Goal: Task Accomplishment & Management: Complete application form

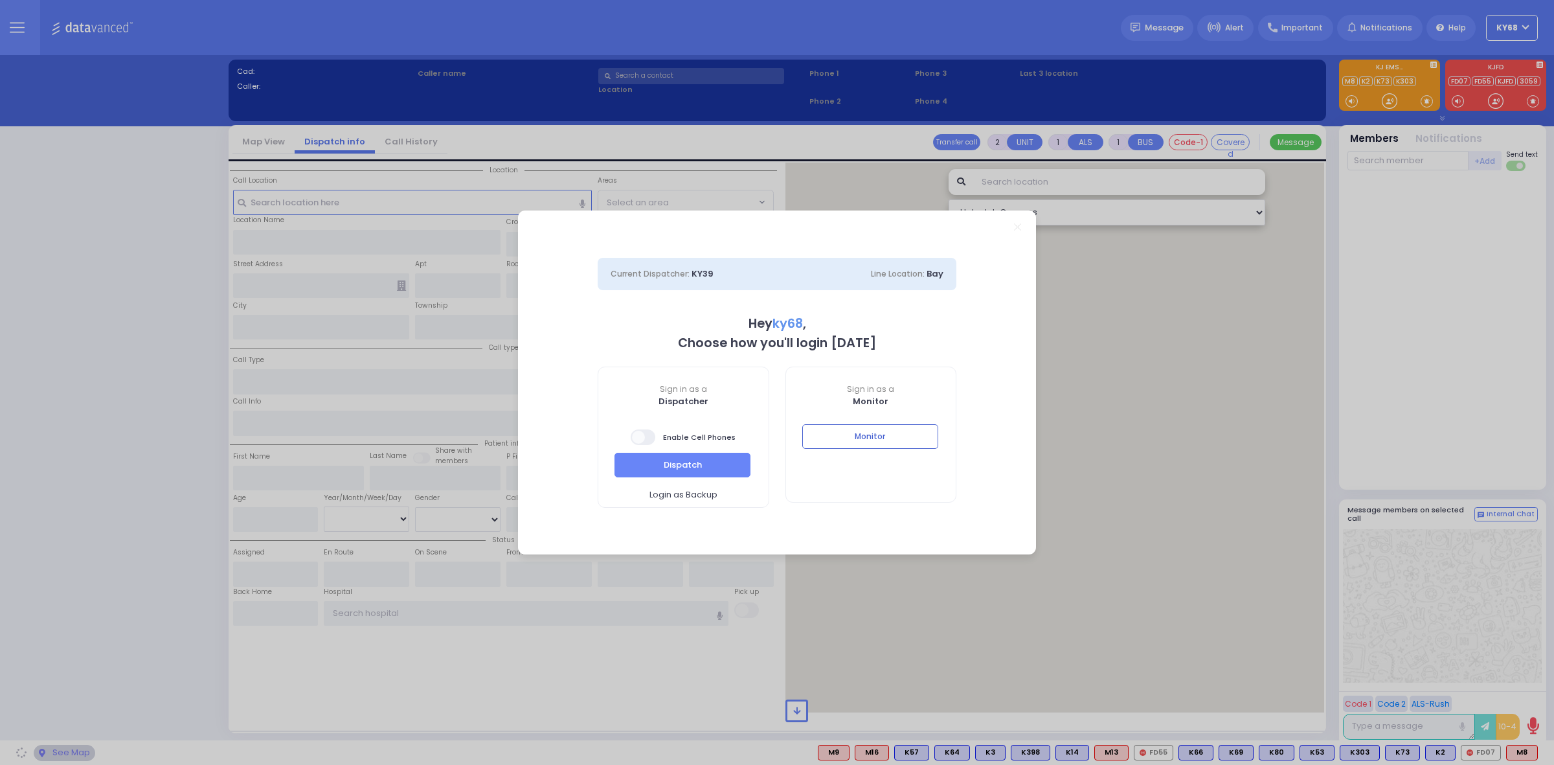
select select "12"
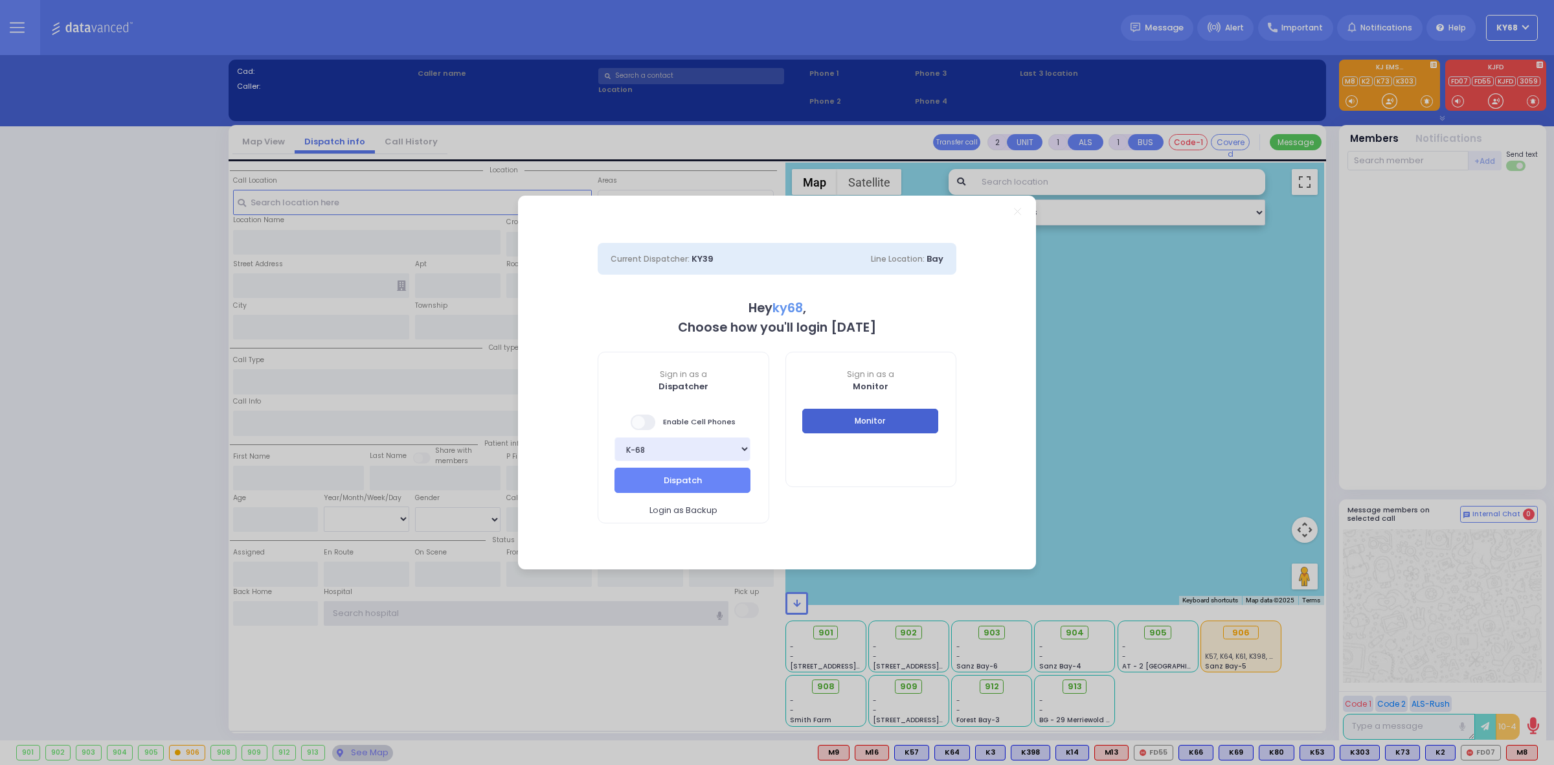
type input "ky68"
click at [898, 428] on button "Monitor" at bounding box center [870, 421] width 136 height 25
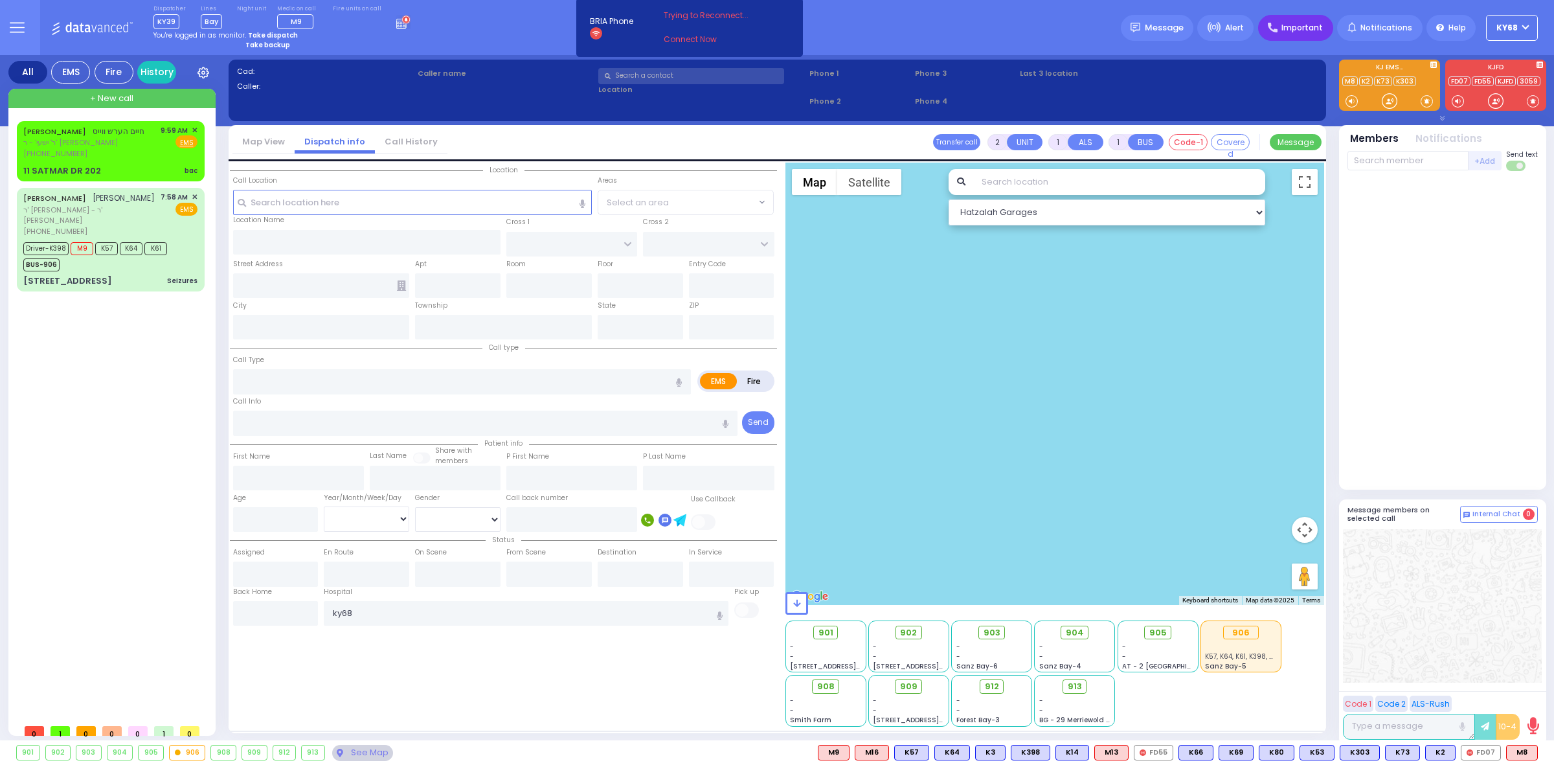
click at [1278, 24] on icon at bounding box center [1273, 28] width 10 height 10
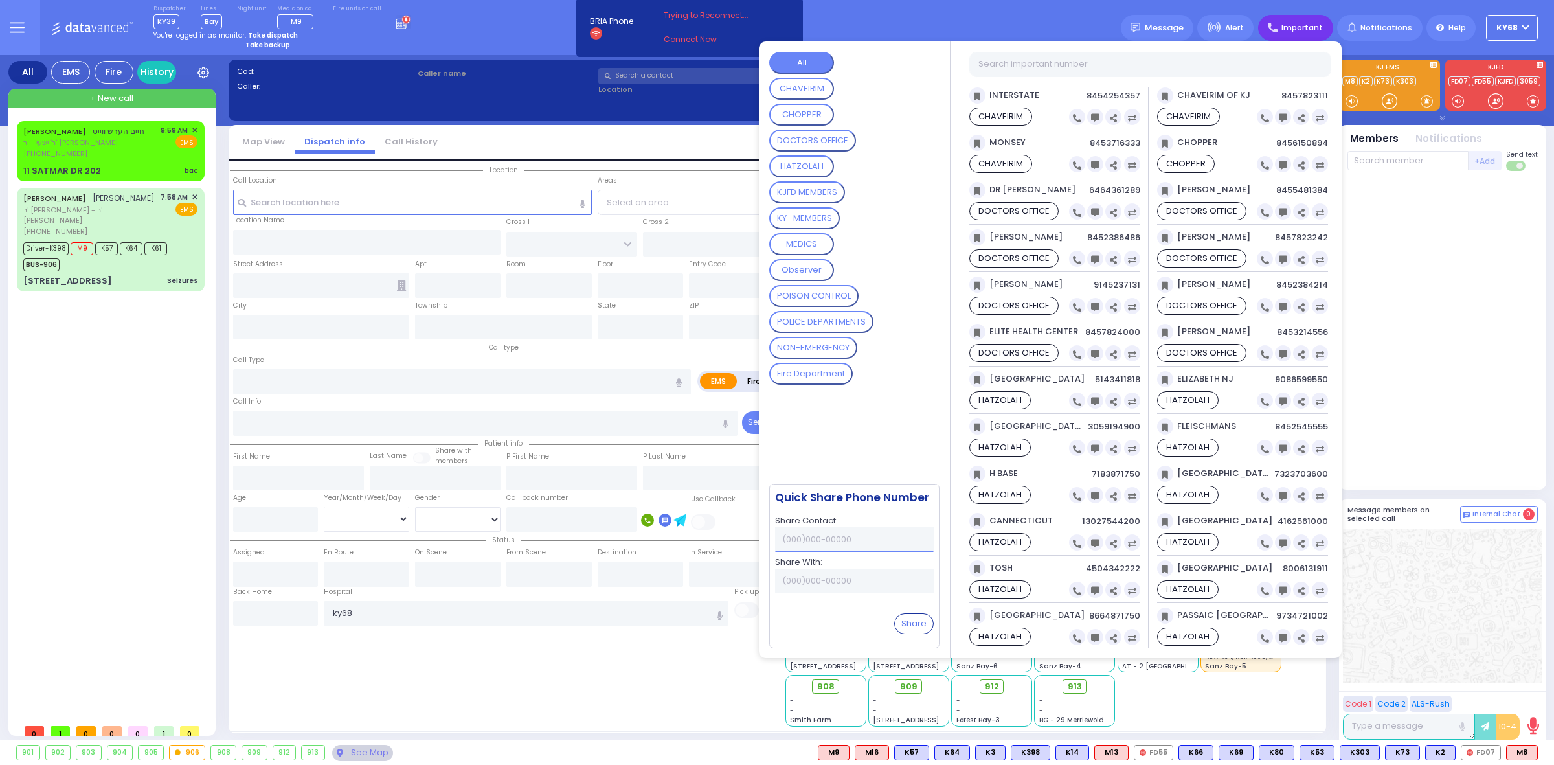
click at [1080, 32] on div "Dispatcher KY39 shift has started. Are you ? [GEOGRAPHIC_DATA]" at bounding box center [777, 27] width 1554 height 55
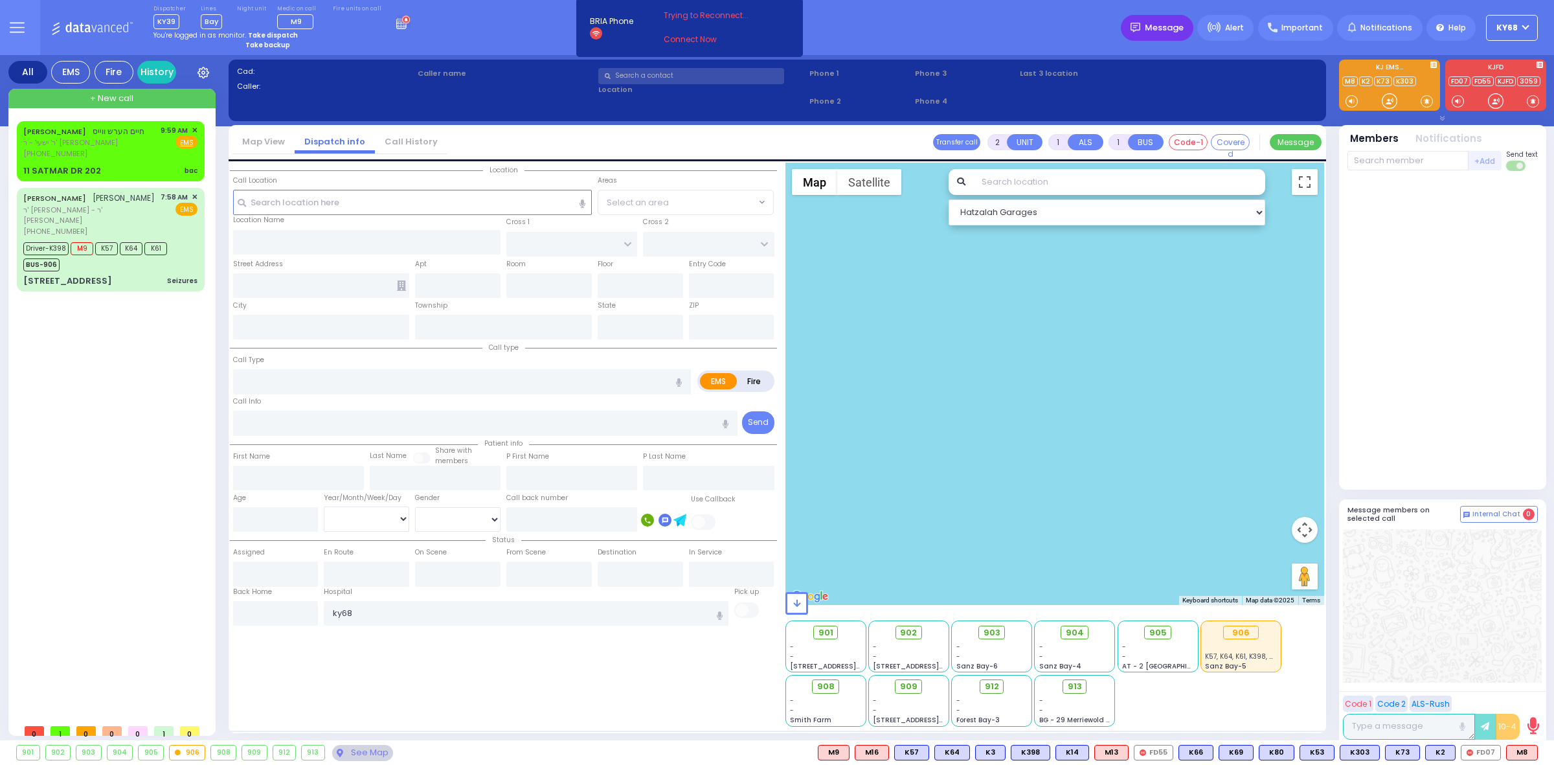
click at [1194, 25] on div "Message" at bounding box center [1157, 28] width 73 height 26
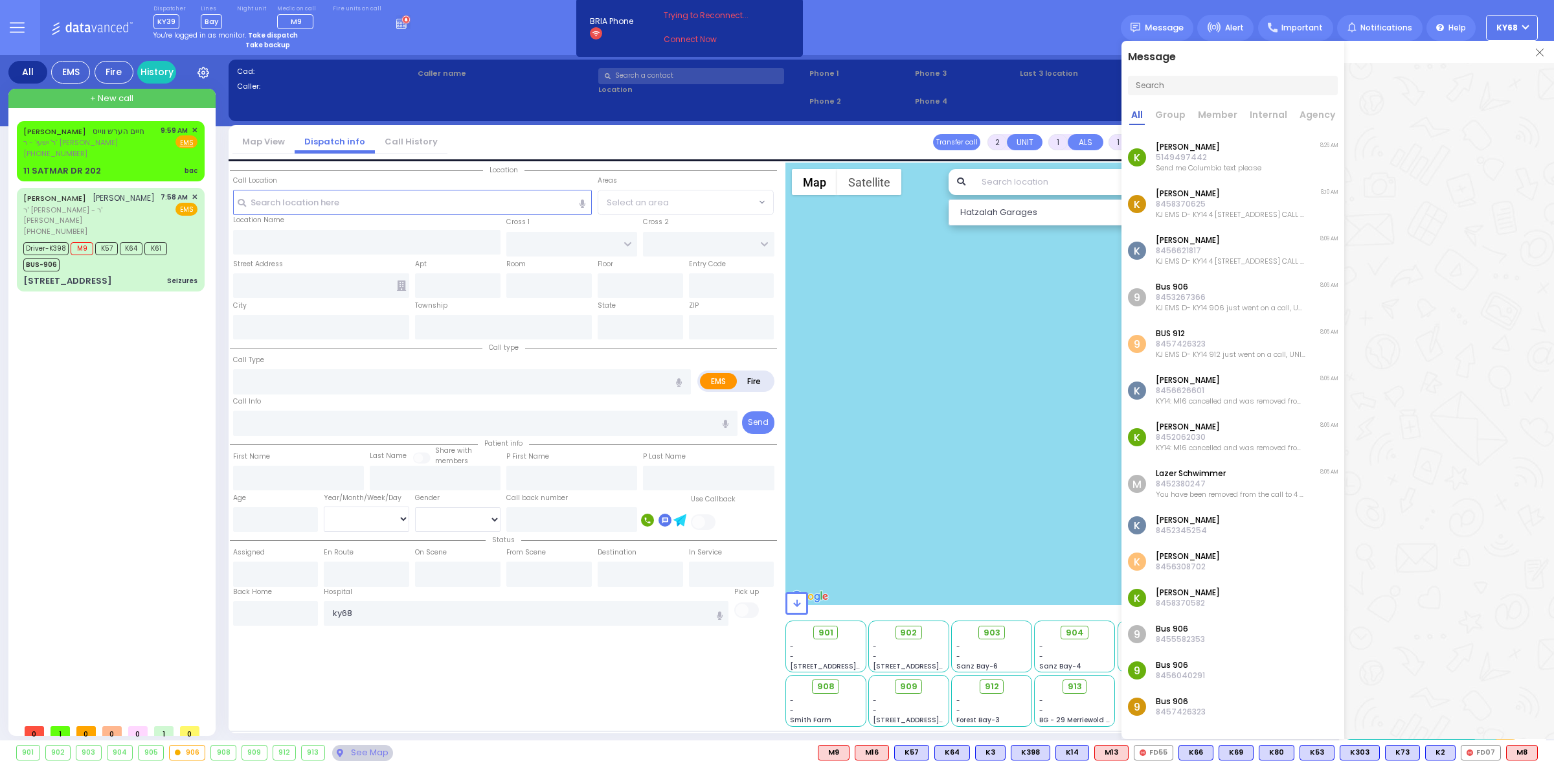
click at [1538, 49] on img at bounding box center [1540, 53] width 8 height 8
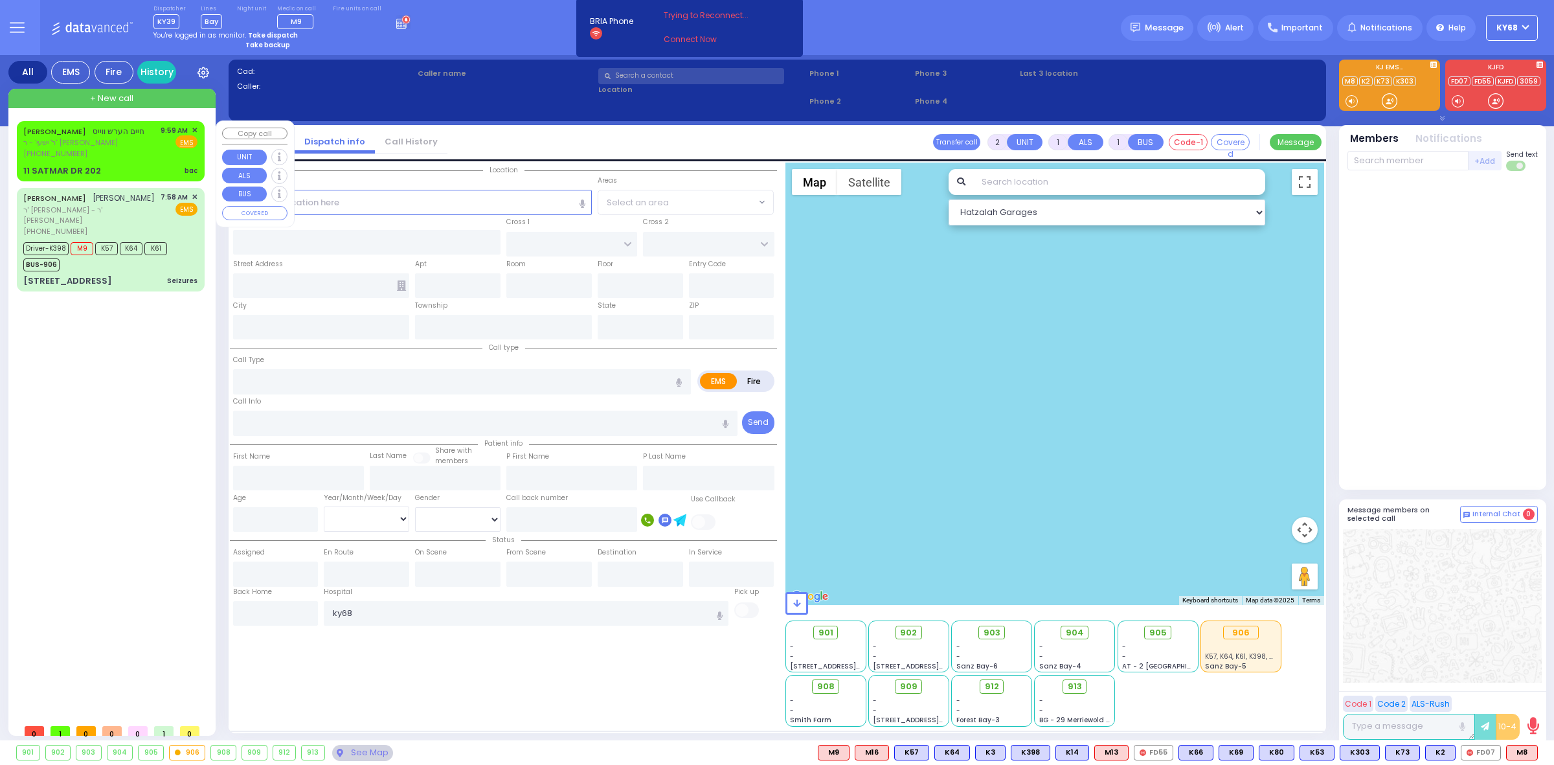
click at [97, 131] on div "[PERSON_NAME] חיים הערש ווייס" at bounding box center [83, 131] width 121 height 13
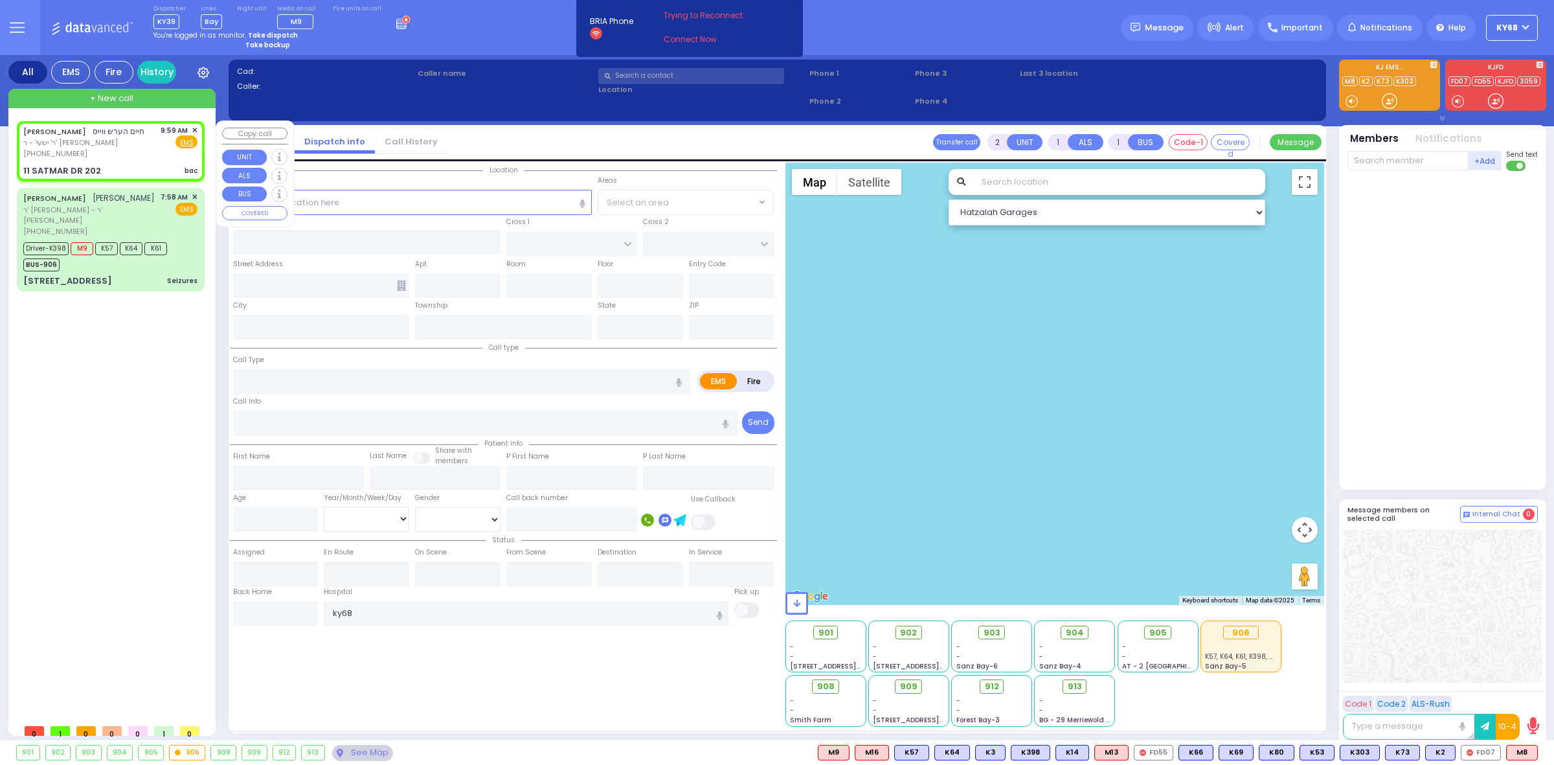
type input "1"
type input "0"
select select
type input "Back Pain"
radio input "true"
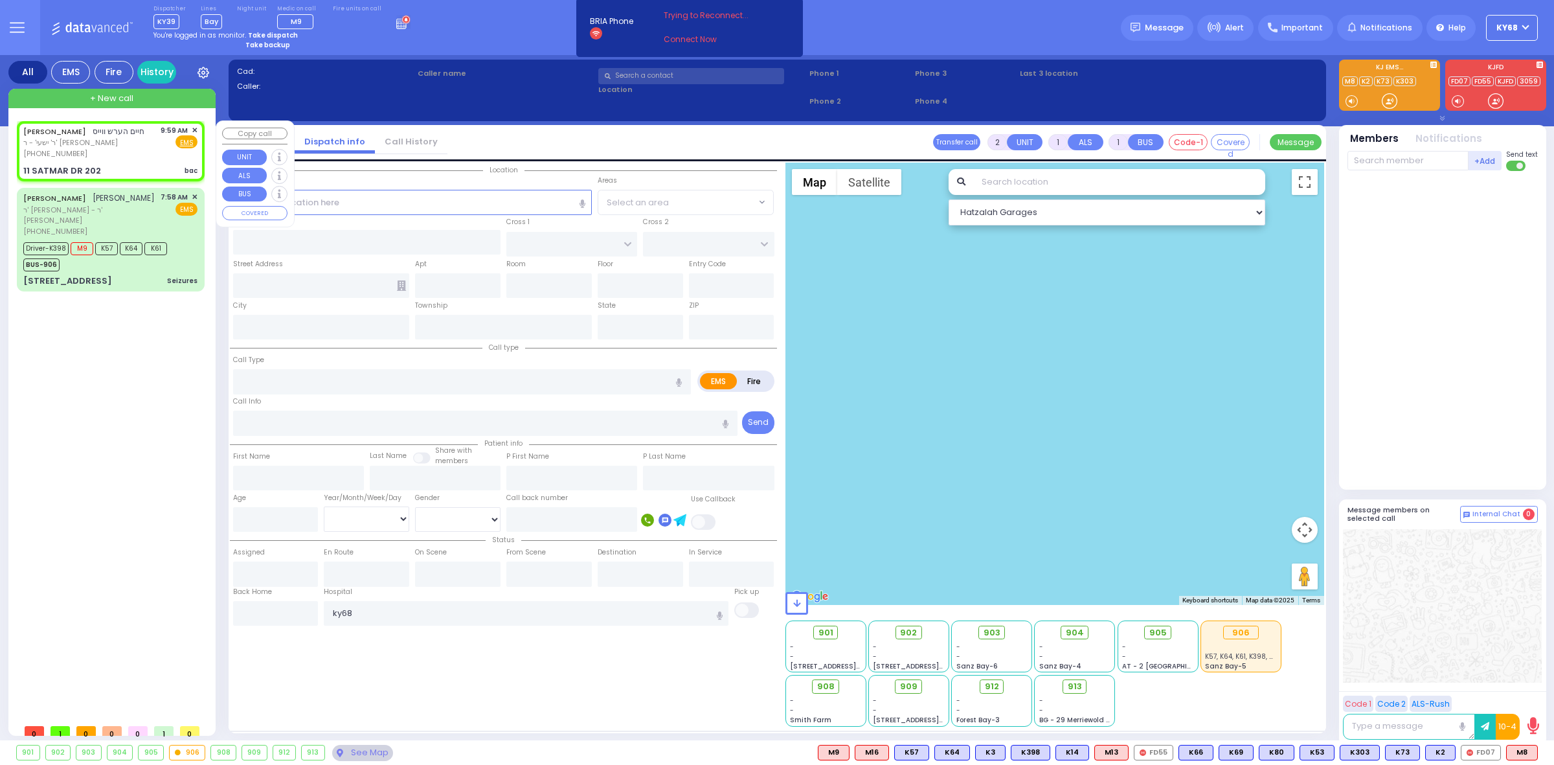
type input "[PERSON_NAME]"
select select
type input "09:59"
type input "SIGET COURT"
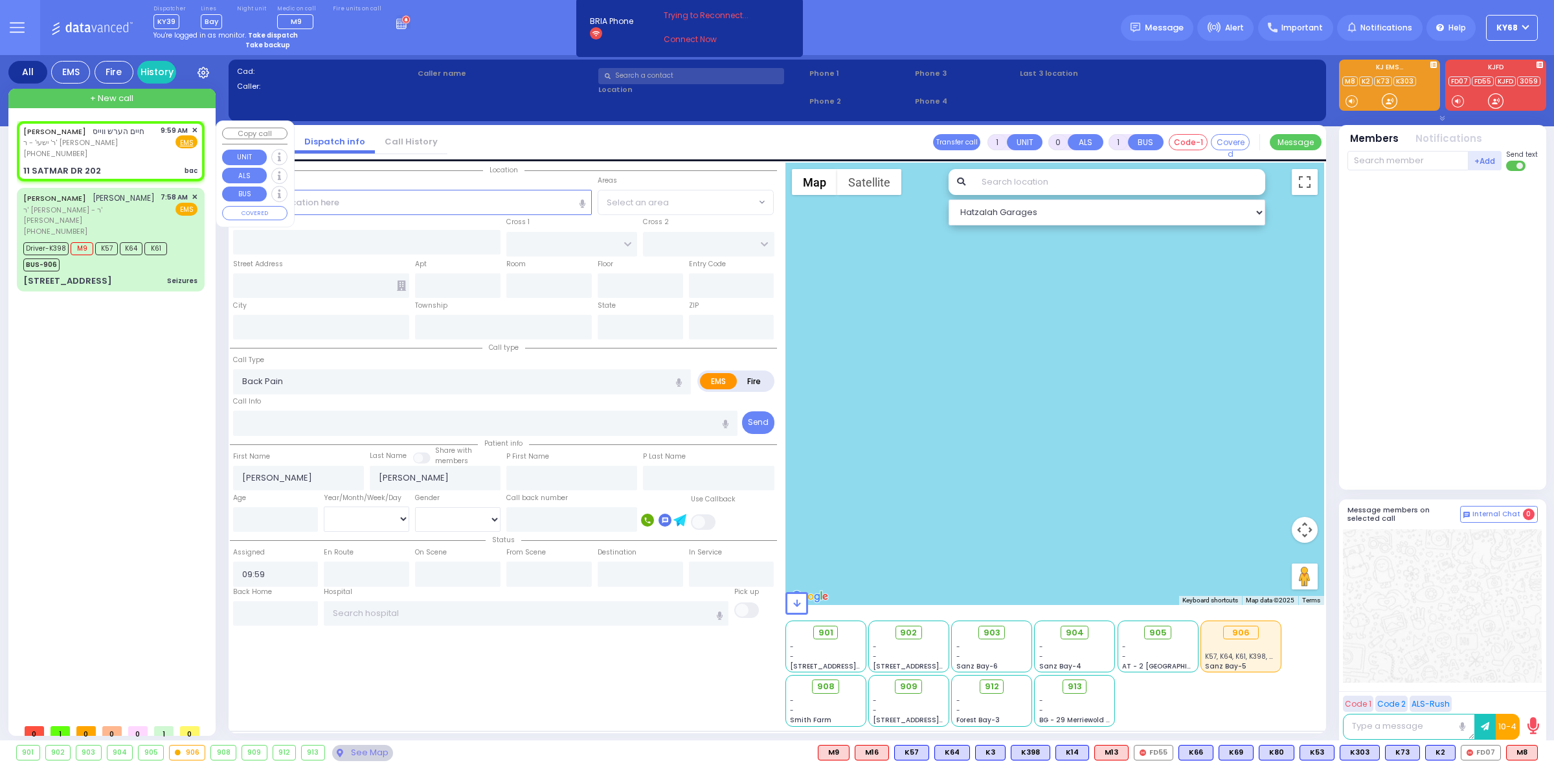
type input "[PERSON_NAME] COURT"
type input "11 SATMAR DR"
type input "202"
type input "Monroe"
type input "[US_STATE]"
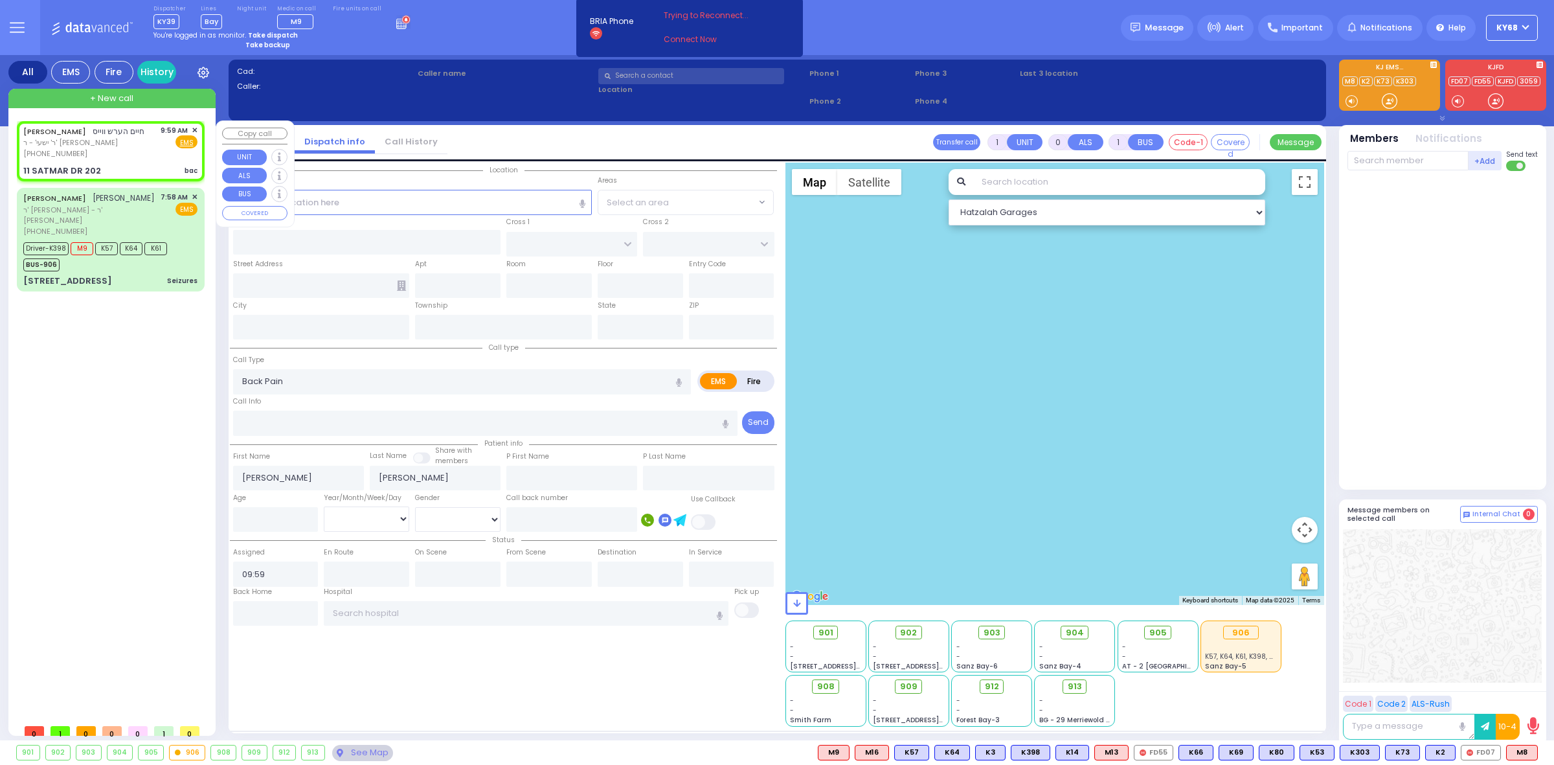
type input "10950"
select select "SECTION 3"
select select "Hatzalah Garages"
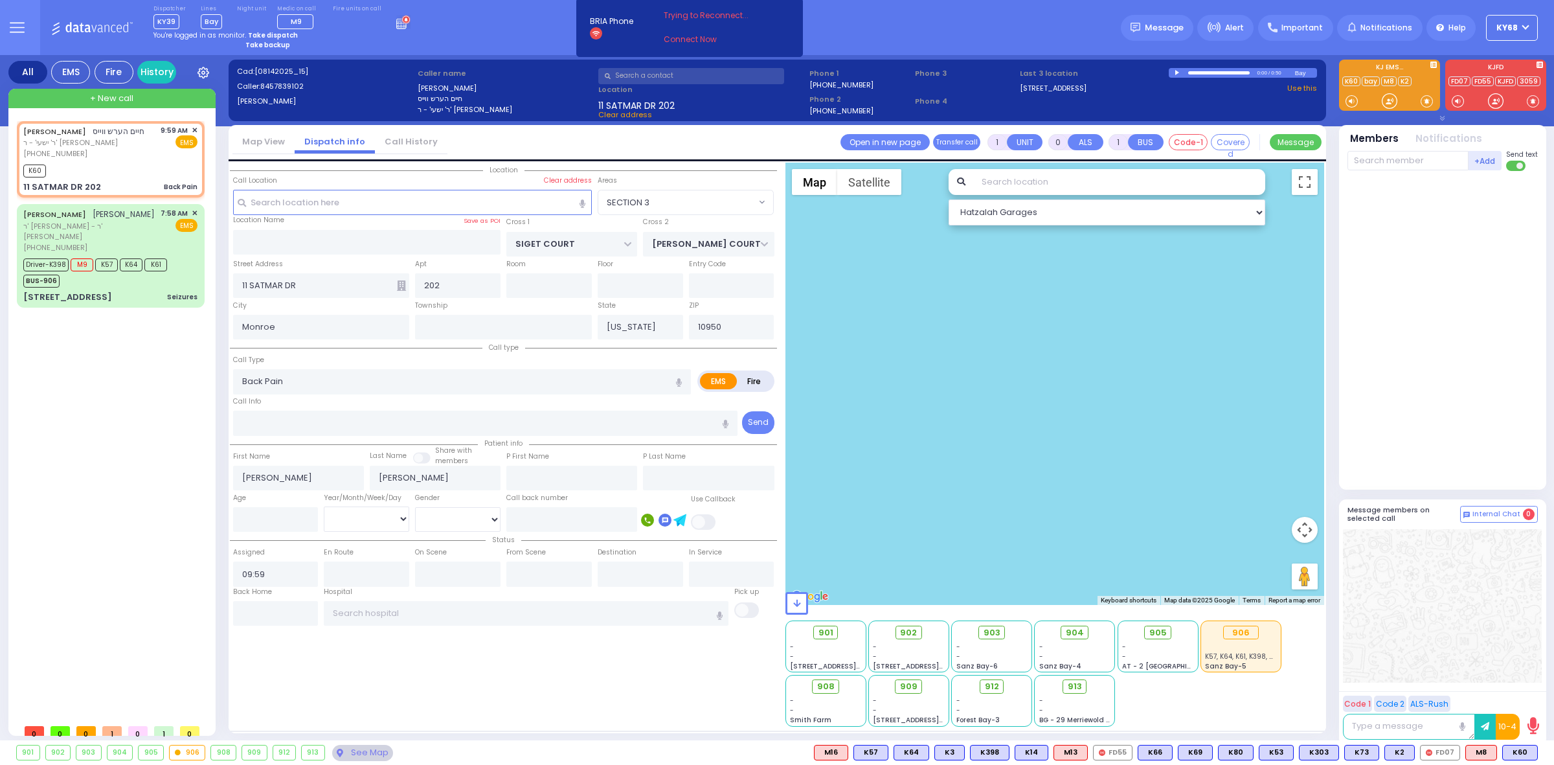
select select
radio input "true"
select select
type input "10:01"
select select "Hatzalah Garages"
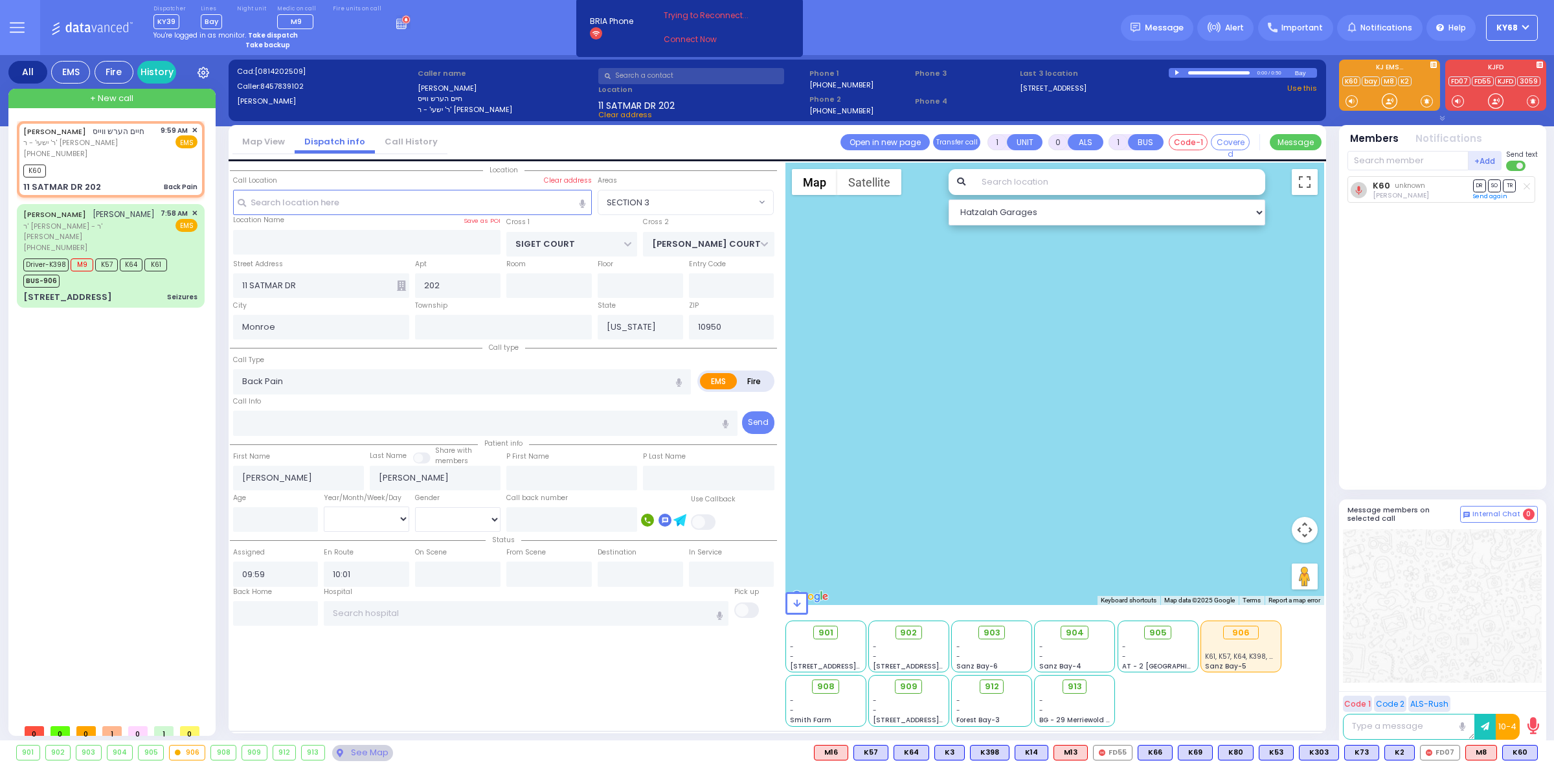
select select "SECTION 3"
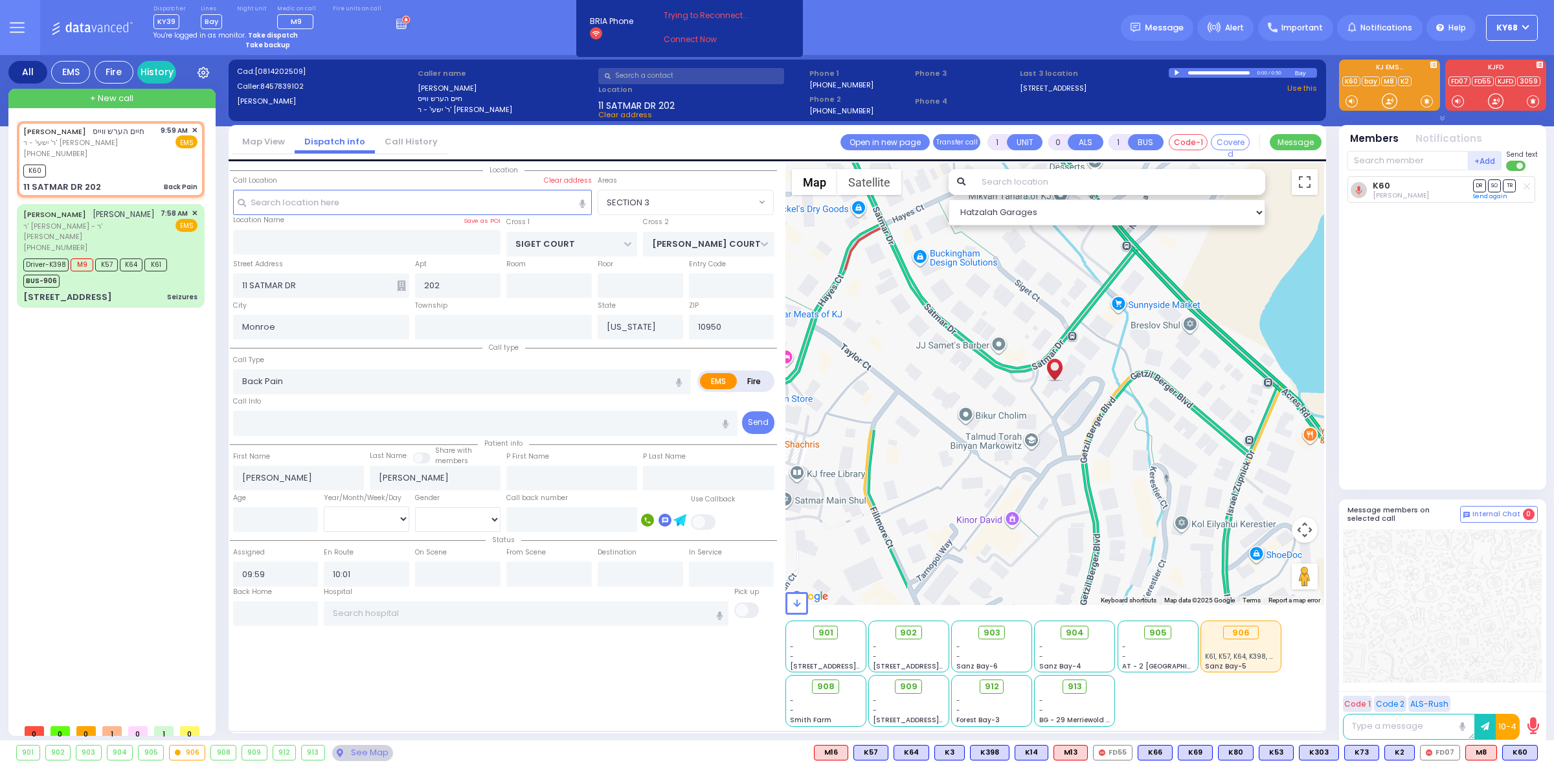
click at [1177, 73] on div at bounding box center [1178, 73] width 7 height 6
click at [1177, 73] on div at bounding box center [1178, 72] width 7 height 5
select select
radio input "true"
select select
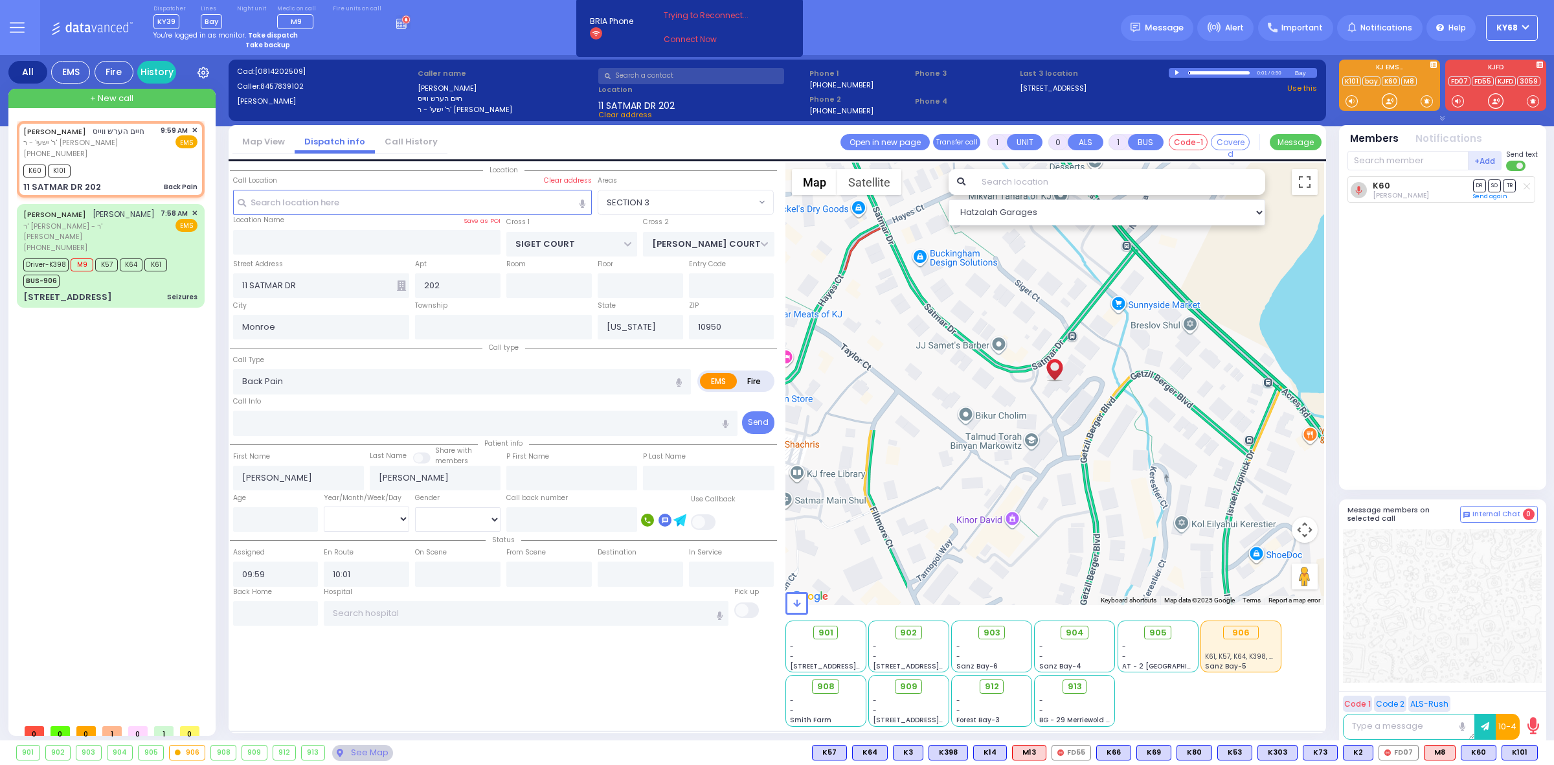
select select "SECTION 3"
select select "Hatzalah Garages"
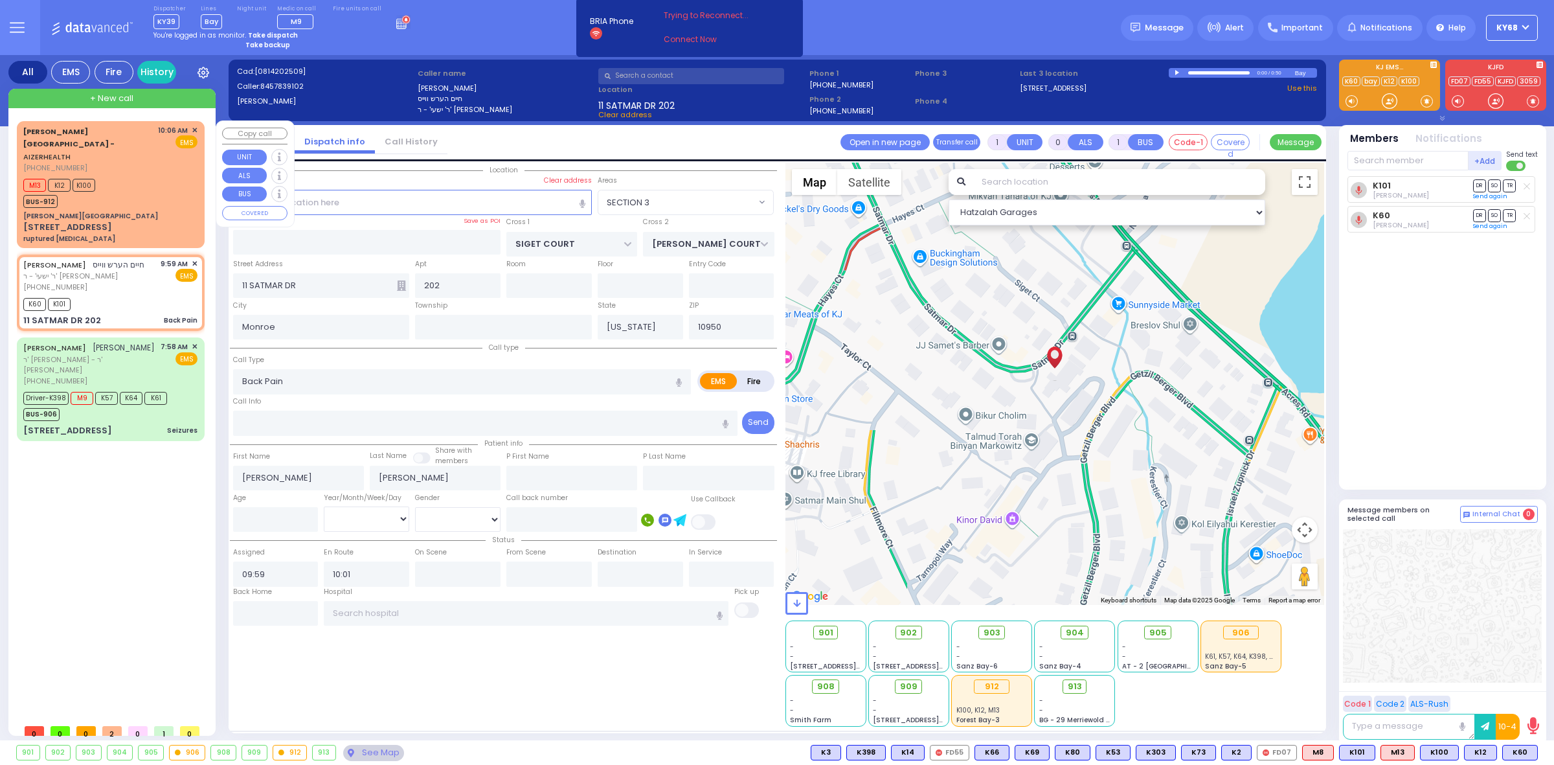
click at [99, 221] on div "[STREET_ADDRESS] ruptured [MEDICAL_DATA]" at bounding box center [110, 232] width 174 height 23
type input "2"
type input "1"
select select
type input "ruptured [MEDICAL_DATA]"
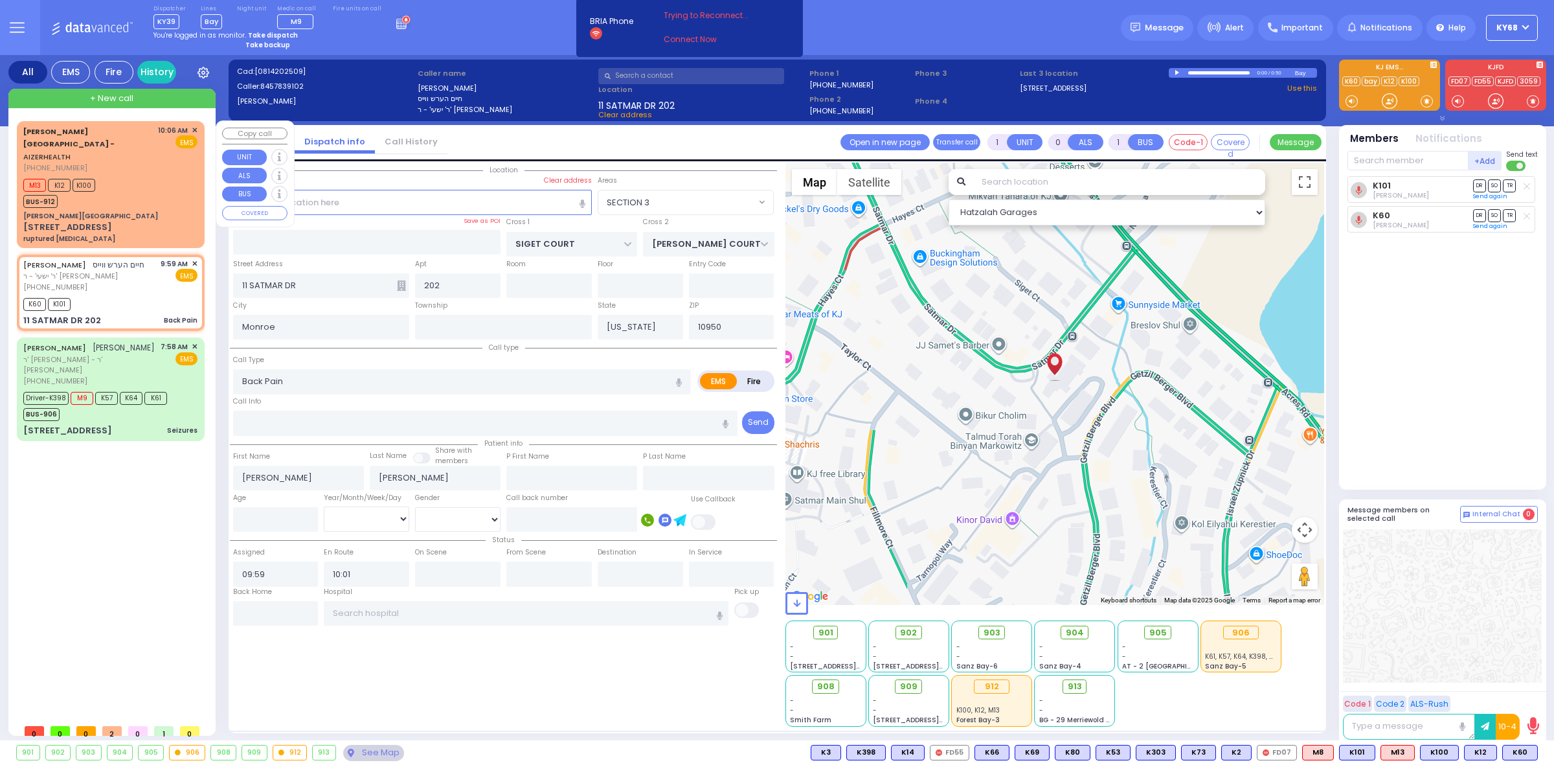
radio input "true"
select select
type input "10:06"
type input "10:09"
select select "Hatzalah Garages"
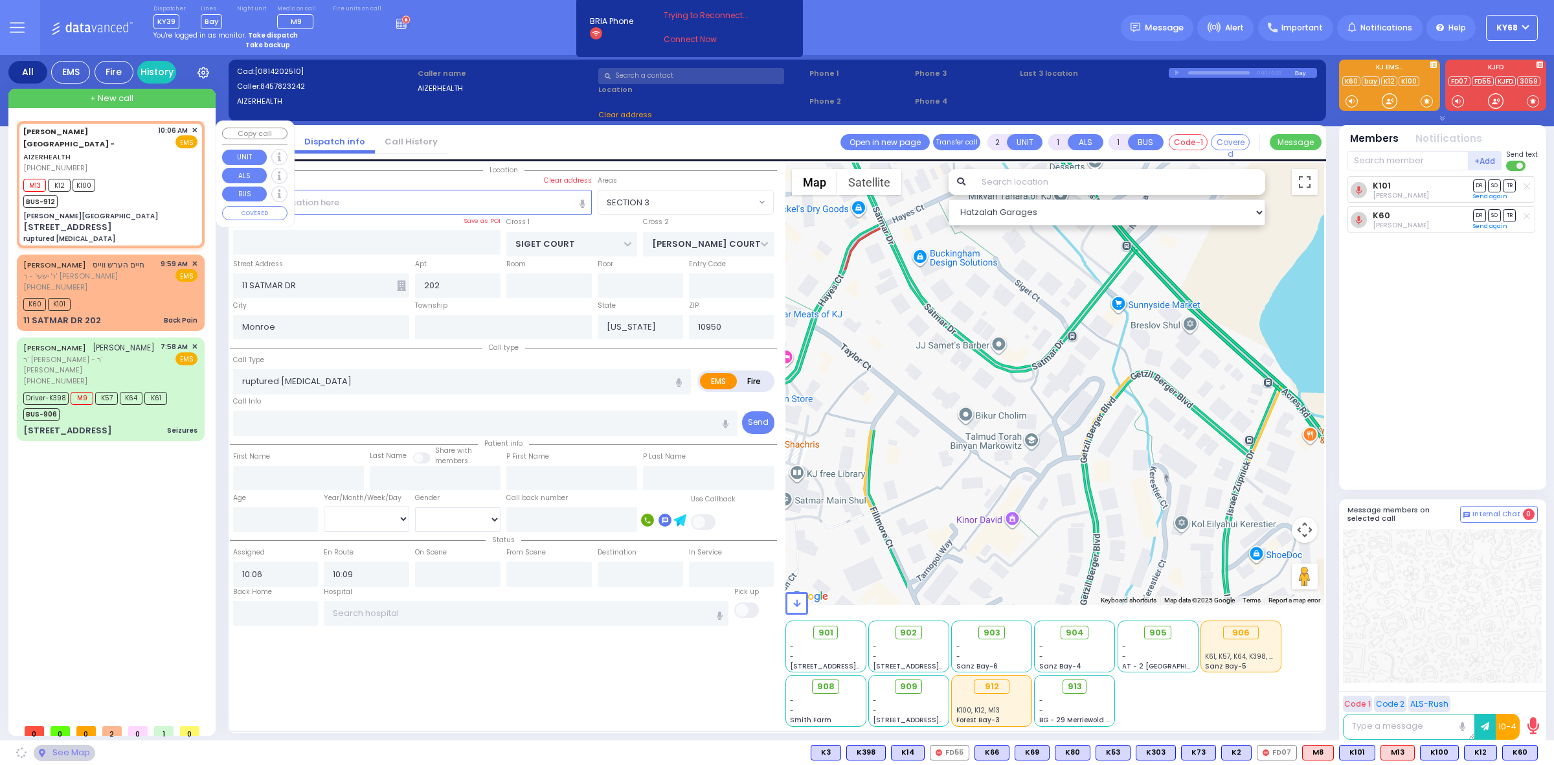
type input "[PERSON_NAME][GEOGRAPHIC_DATA]"
type input "[PERSON_NAME] DR"
type input "[PERSON_NAME]"
type input "[STREET_ADDRESS]"
type input "8"
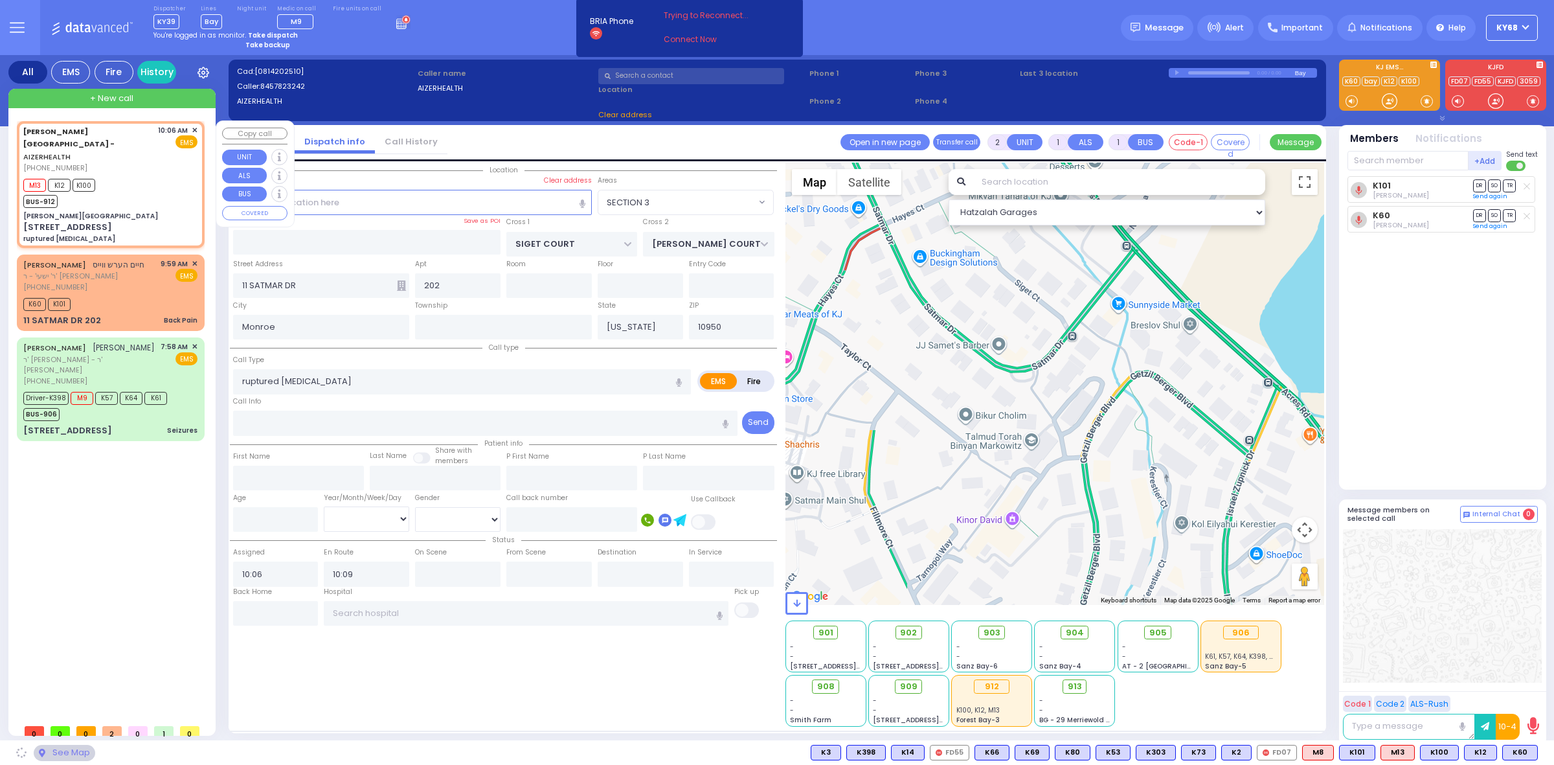
type input "2"
type input "[PERSON_NAME]"
select select "SECTION 2"
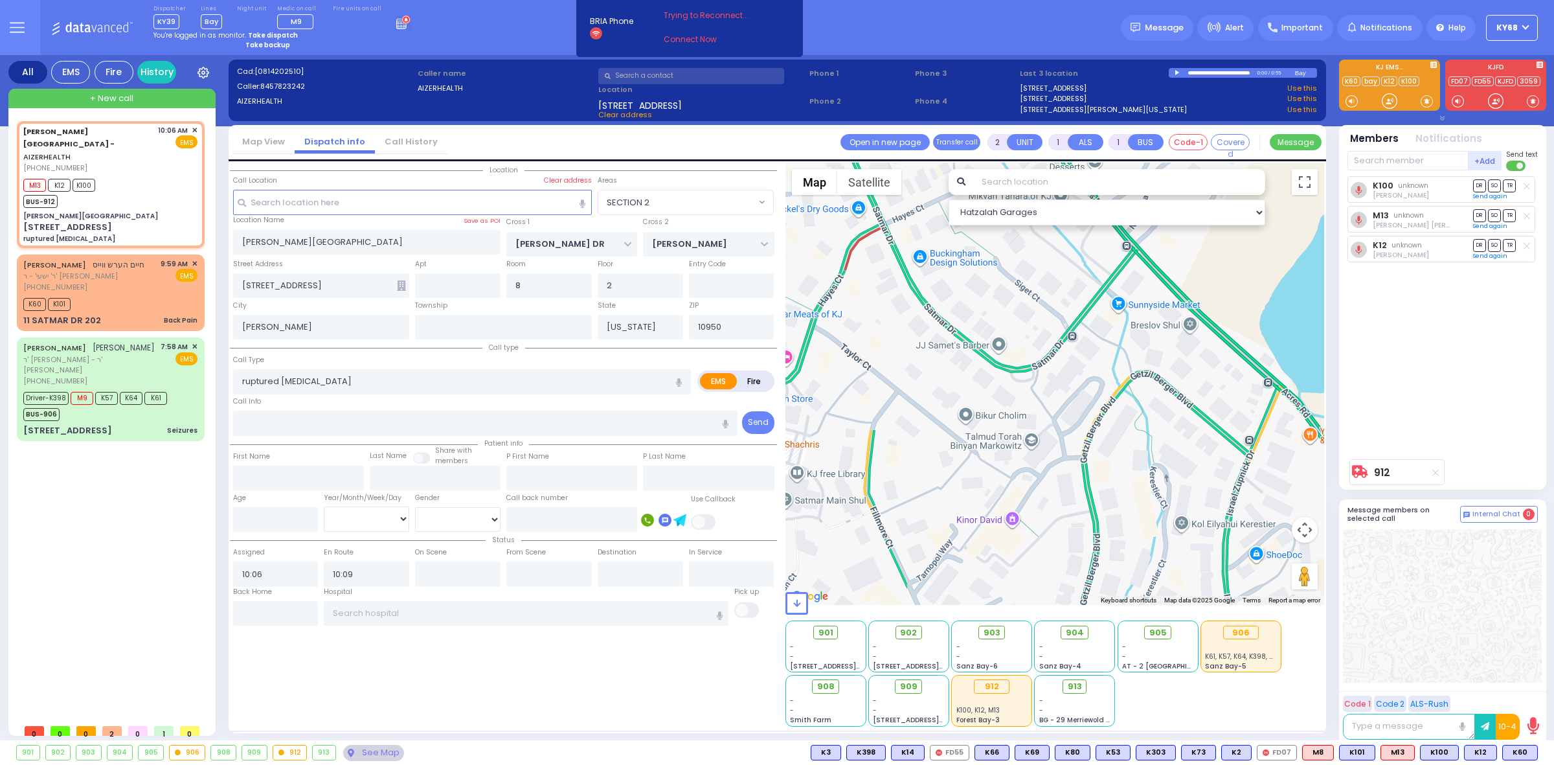
click at [1174, 73] on div "0:00 / 0:55" at bounding box center [1232, 73] width 126 height 10
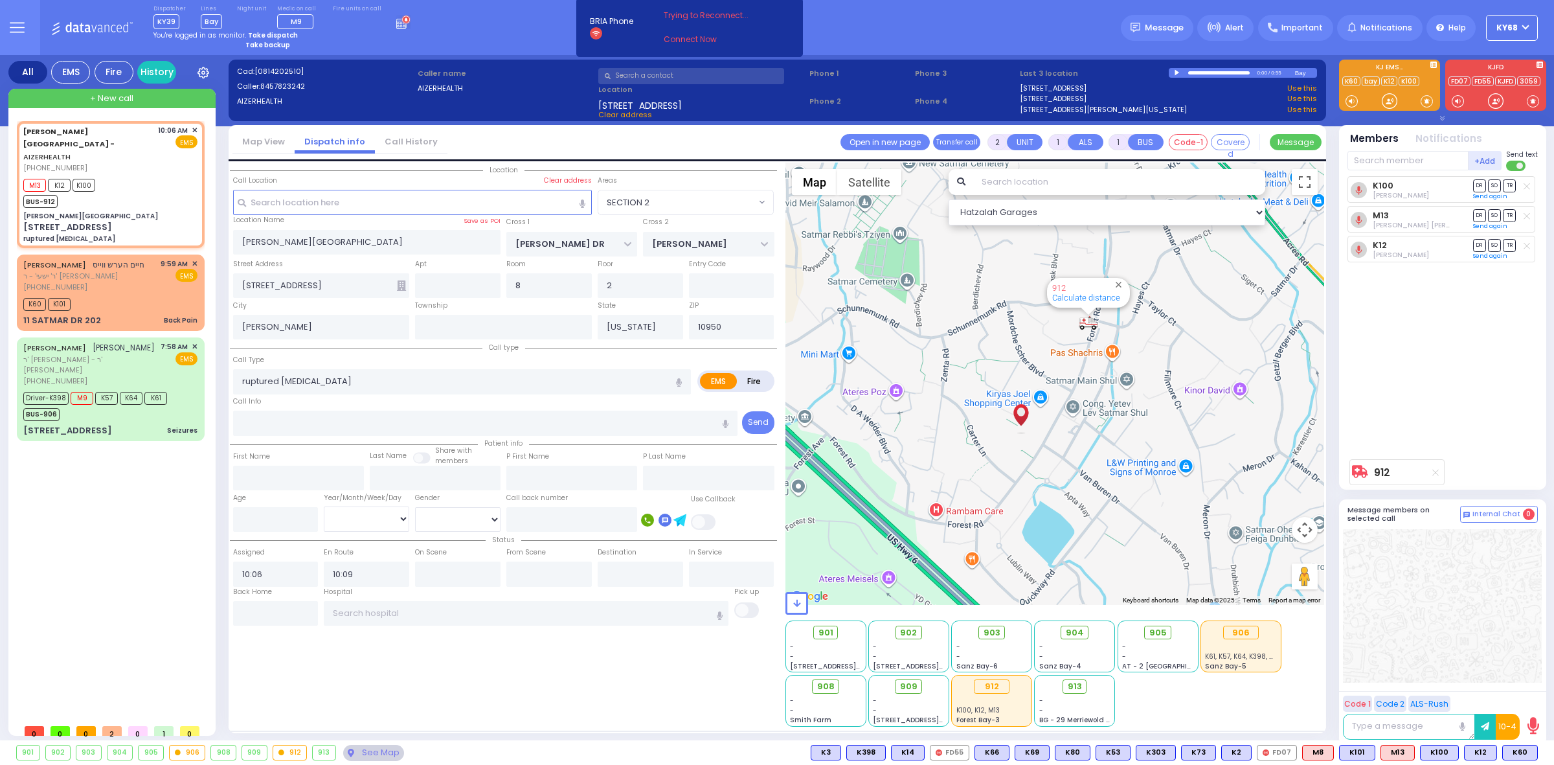
click at [1176, 71] on div at bounding box center [1178, 73] width 7 height 6
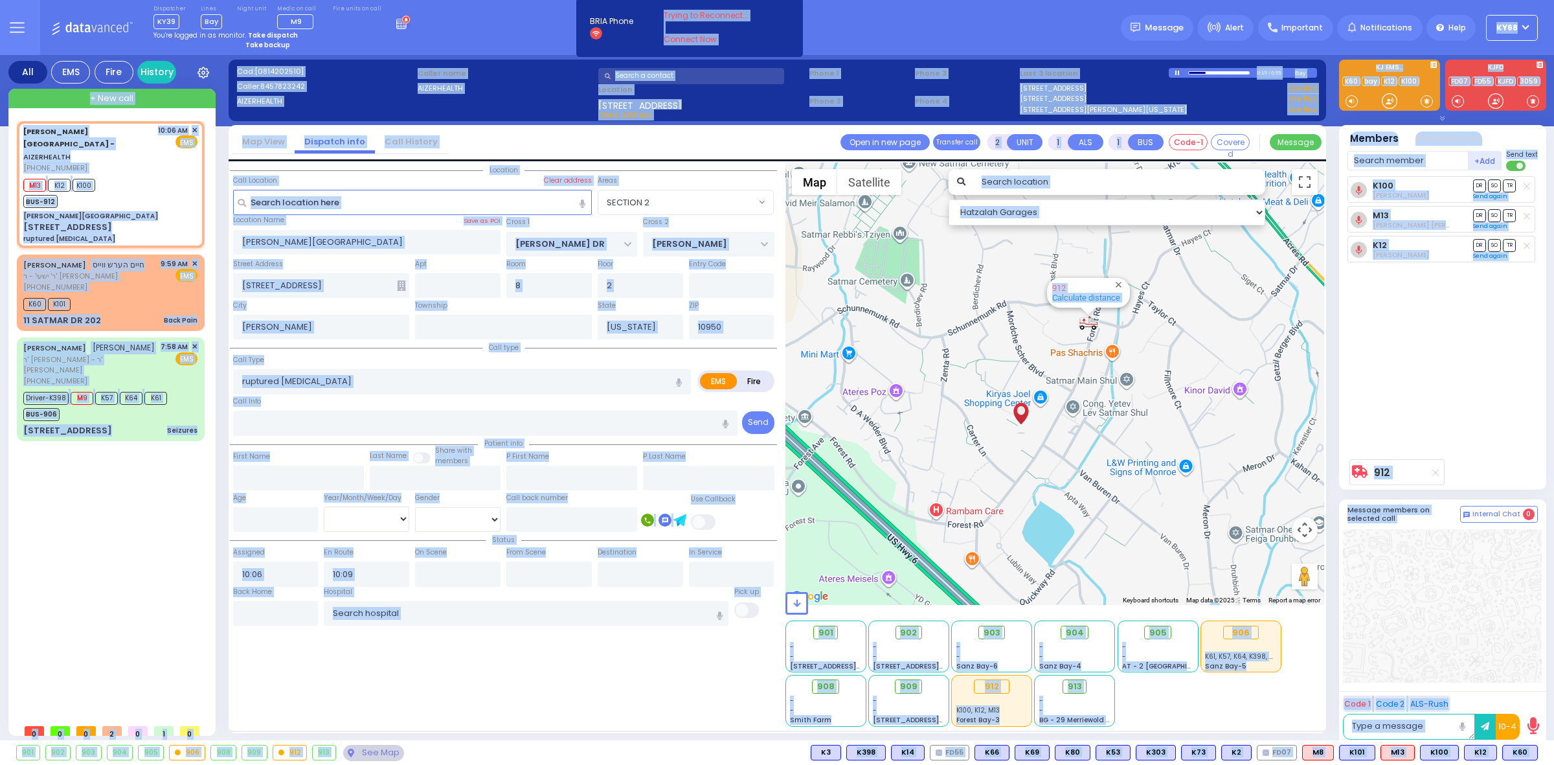
drag, startPoint x: 918, startPoint y: 21, endPoint x: 748, endPoint y: 748, distance: 747.0
click at [748, 748] on div "Dispatcher KY39 ?" at bounding box center [777, 382] width 1554 height 765
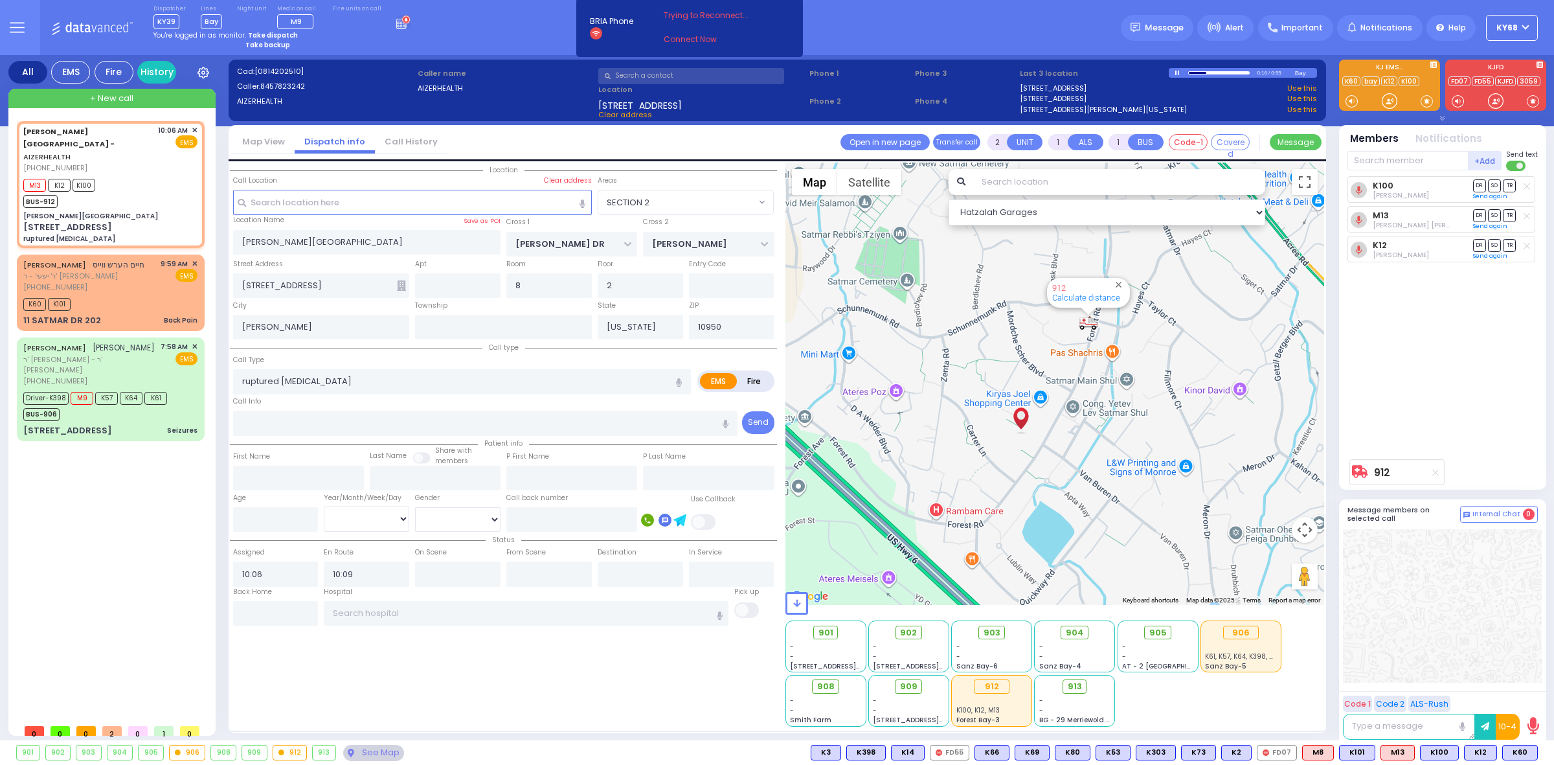
click at [748, 748] on div "901 902 903 904 905 906 K60 M8" at bounding box center [777, 753] width 1554 height 16
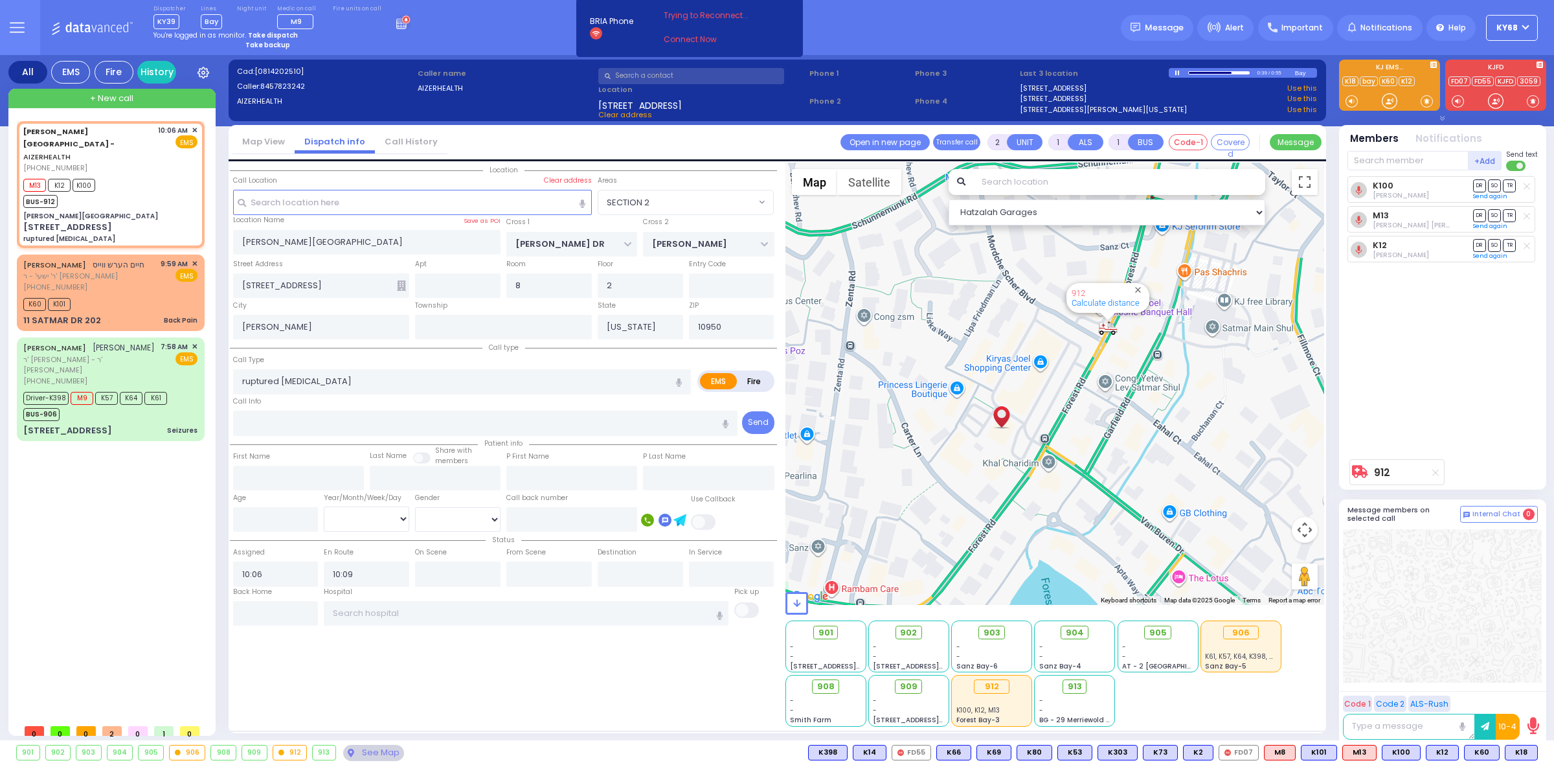
click at [639, 726] on div "Location All areas 8 8" at bounding box center [777, 447] width 1095 height 569
click at [614, 730] on div "Location All areas 8 8" at bounding box center [777, 447] width 1095 height 569
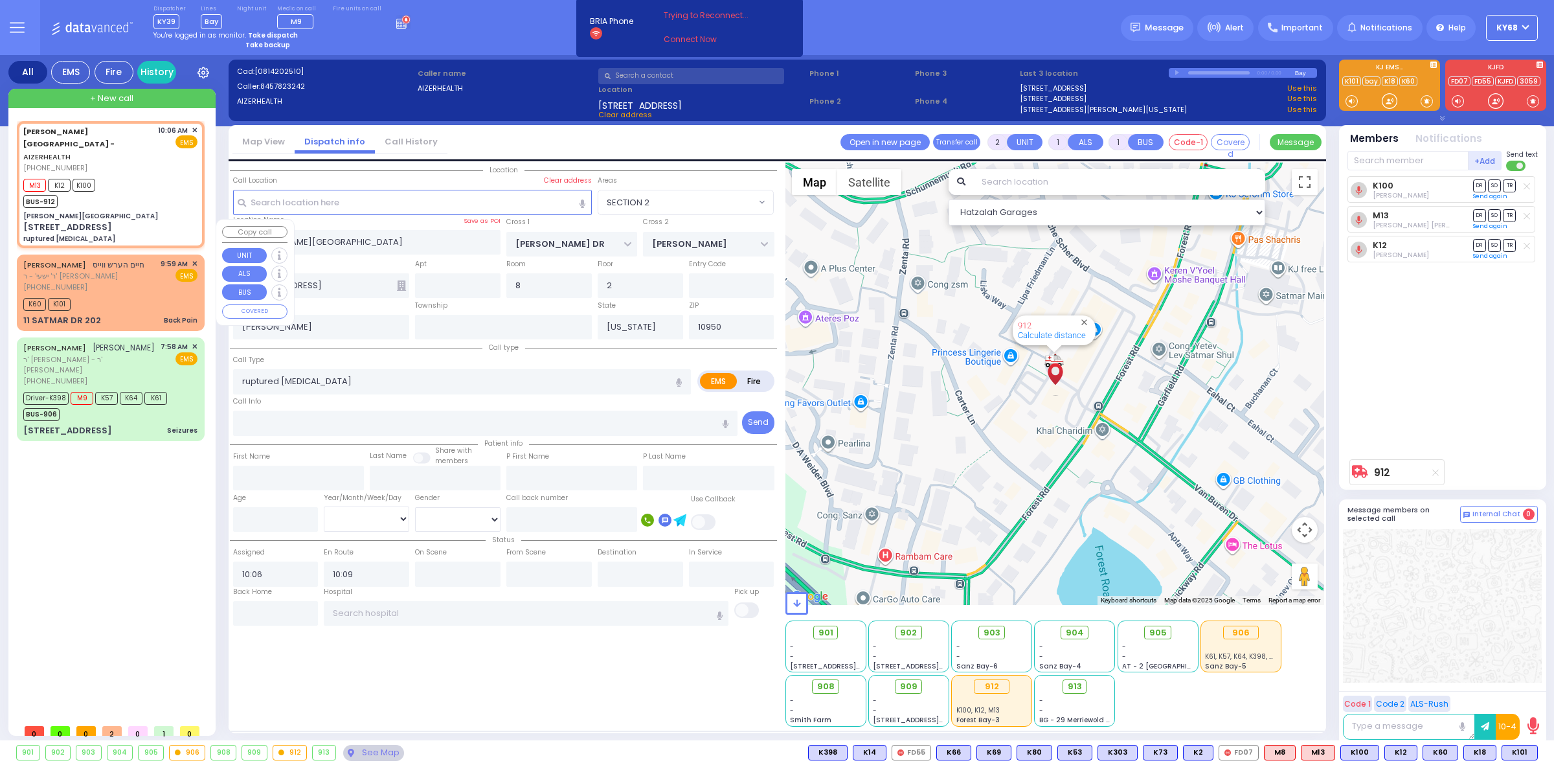
click at [62, 282] on span "[PHONE_NUMBER]" at bounding box center [55, 287] width 64 height 10
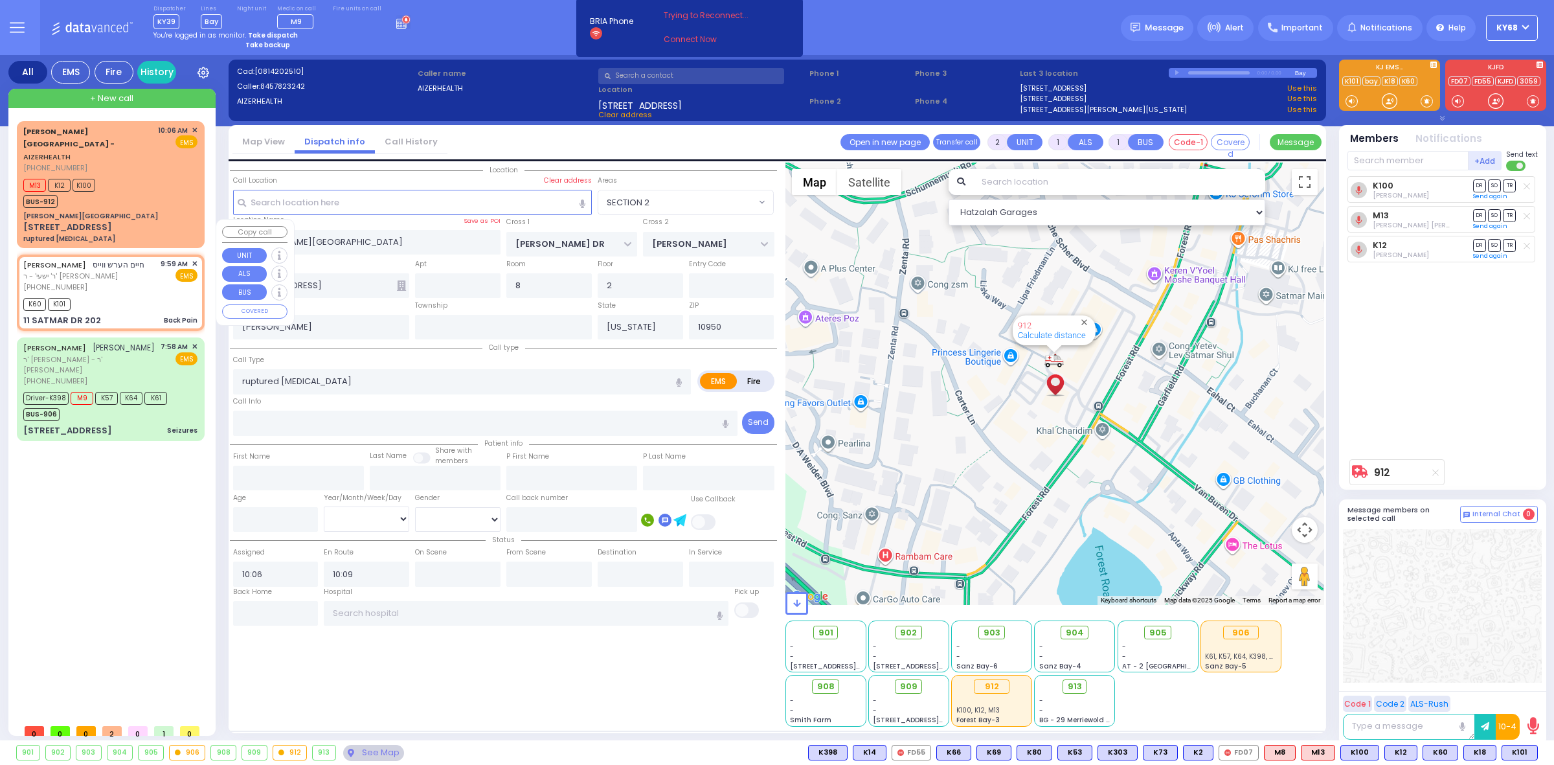
type input "1"
type input "0"
select select
type input "Back Pain"
radio input "true"
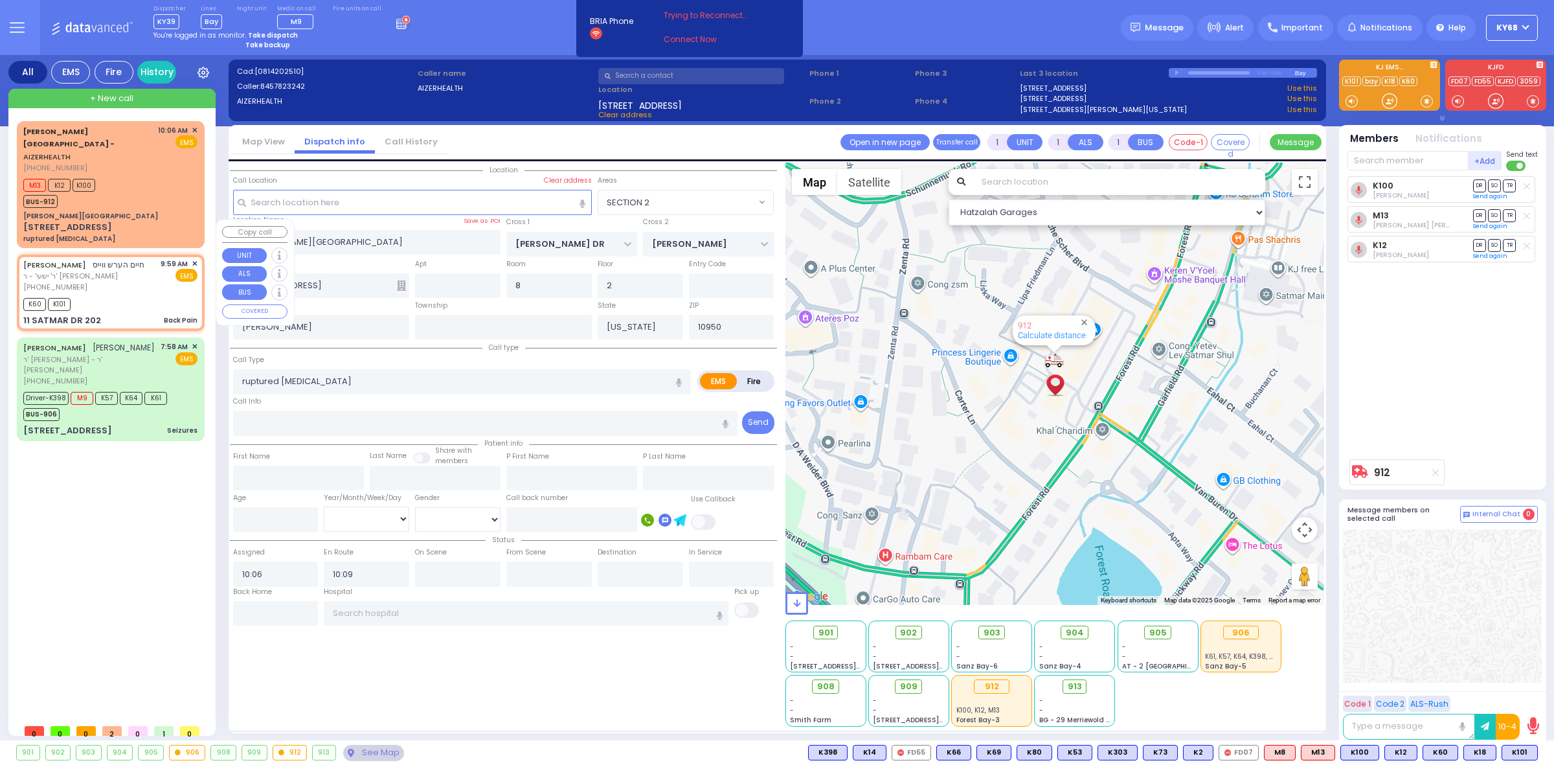
type input "[PERSON_NAME]"
select select
type input "09:59"
type input "10:01"
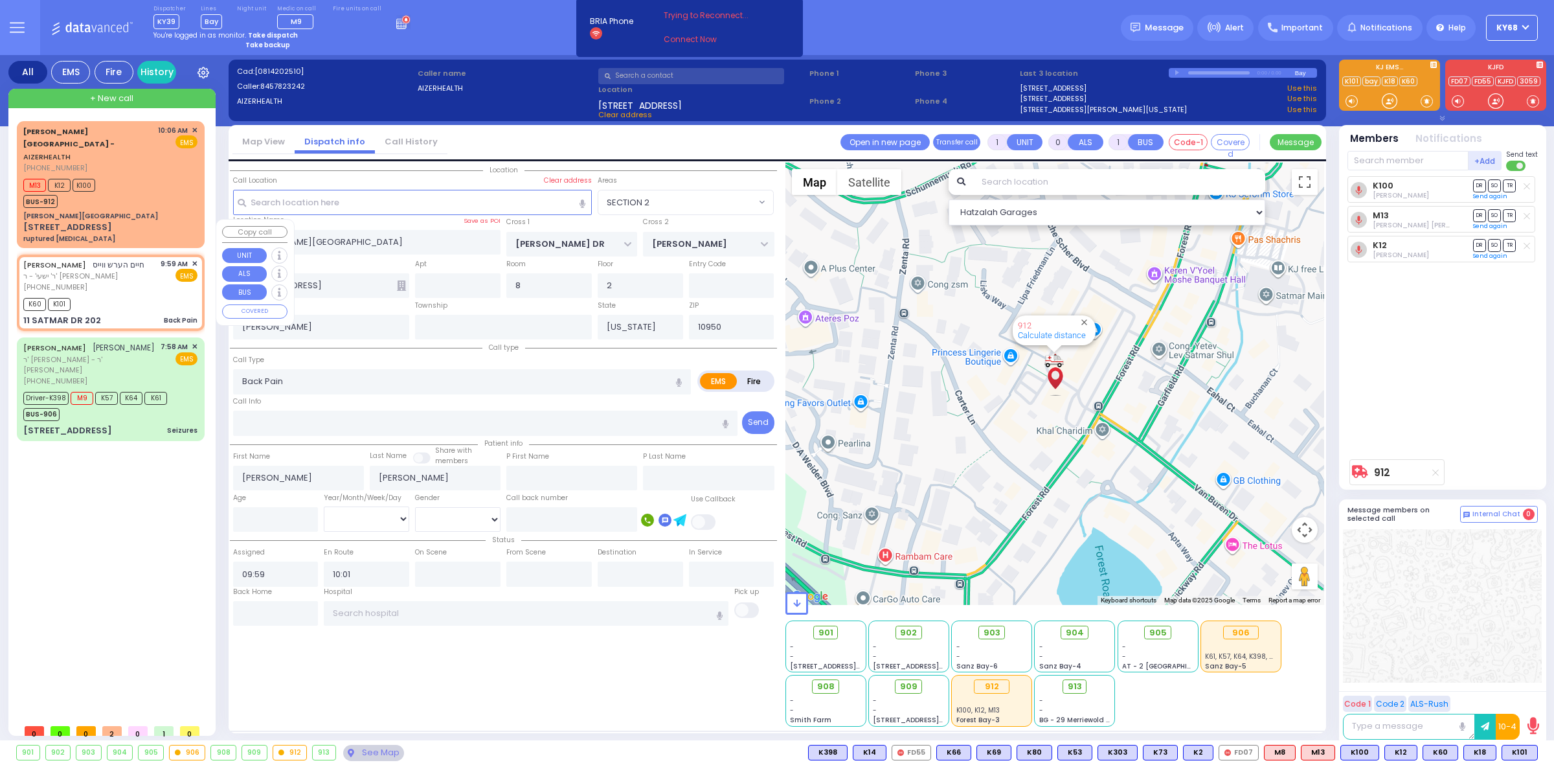
type input "SIGET COURT"
type input "[PERSON_NAME] COURT"
type input "11 SATMAR DR"
type input "202"
type input "Monroe"
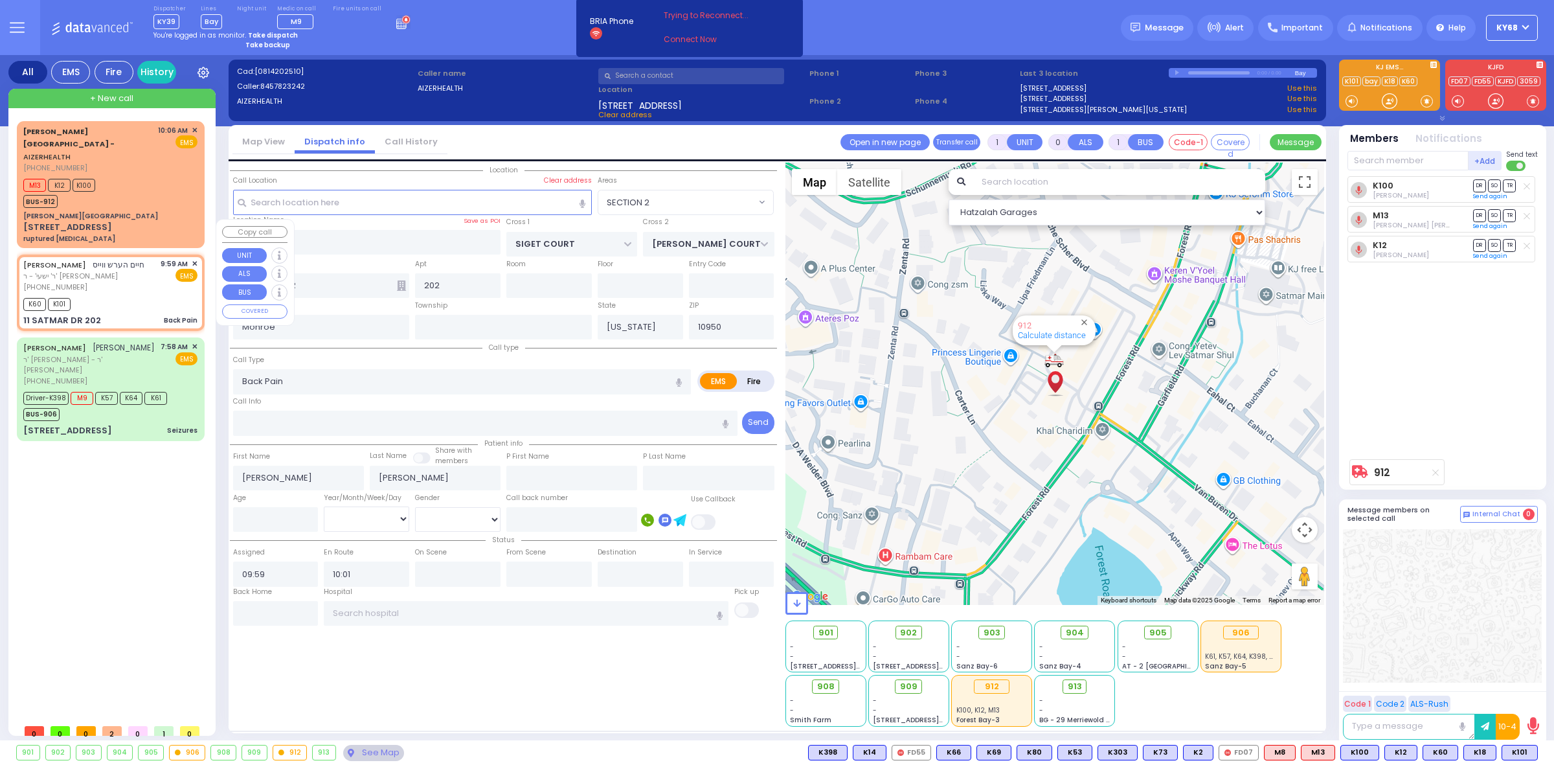
select select "SECTION 3"
select select "Hatzalah Garages"
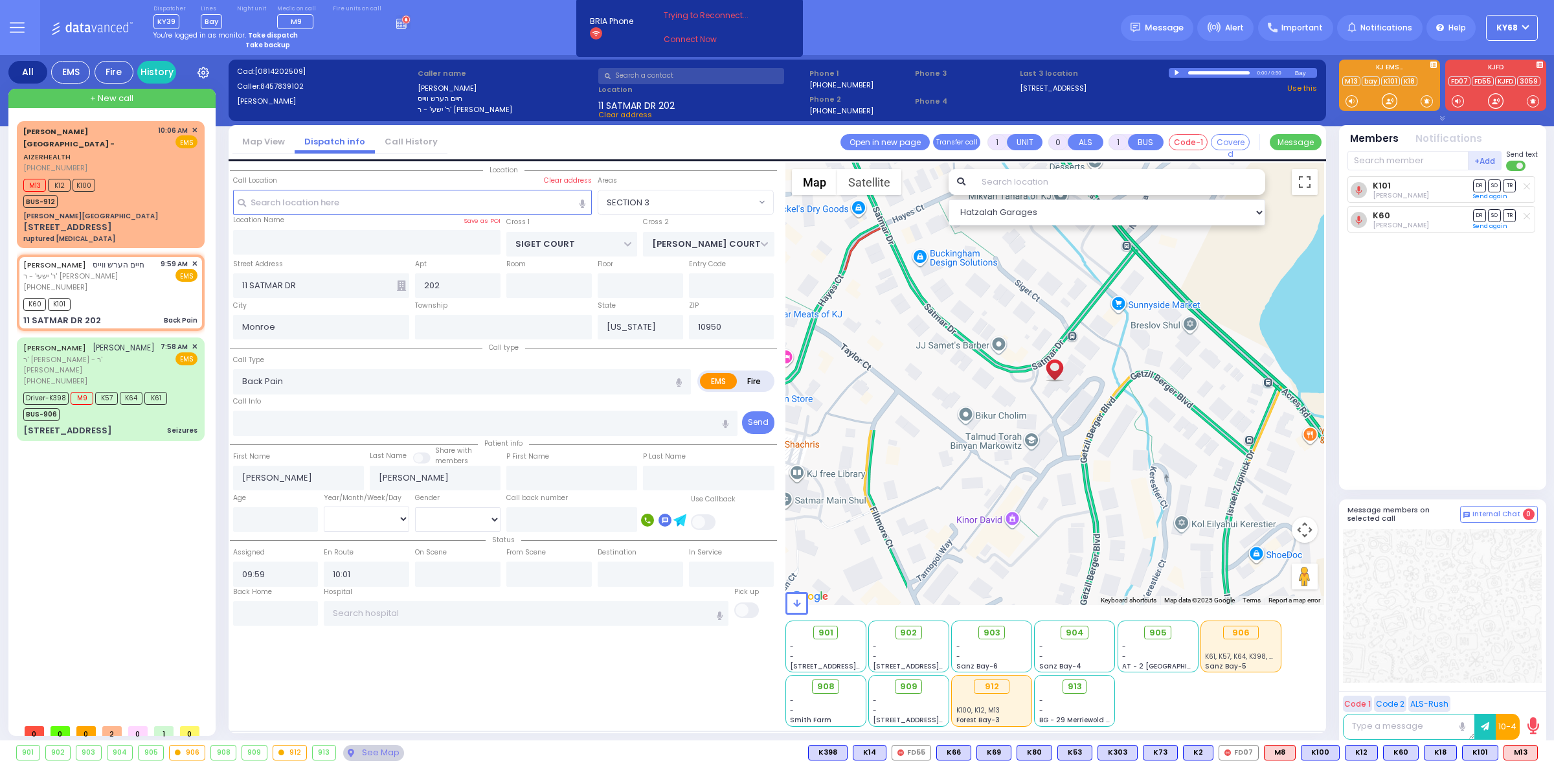
click at [1176, 72] on div at bounding box center [1178, 73] width 7 height 6
select select
radio input "true"
select select
select select "Hatzalah Garages"
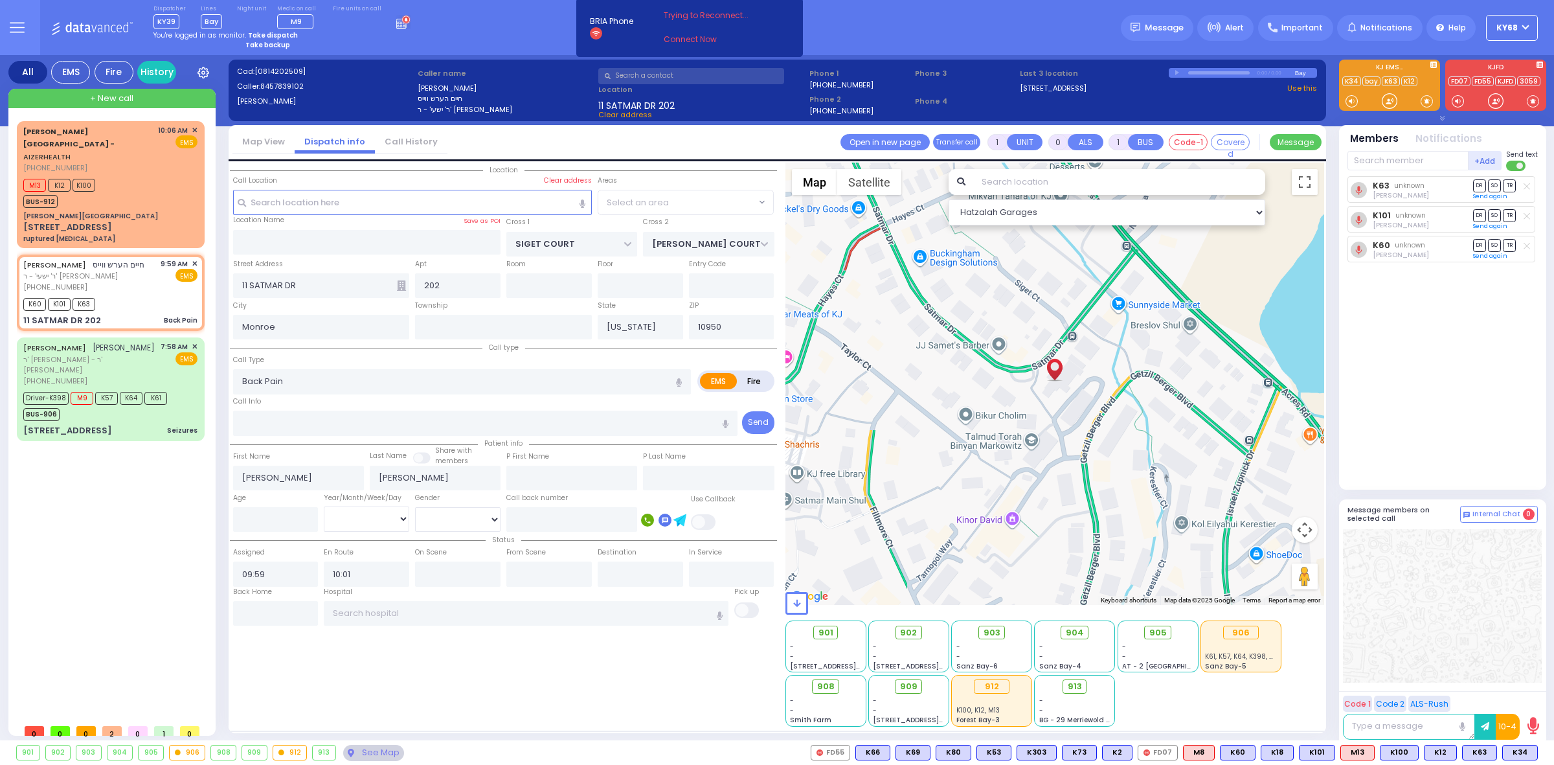
select select "SECTION 3"
select select
radio input "true"
select select
select select "Hatzalah Garages"
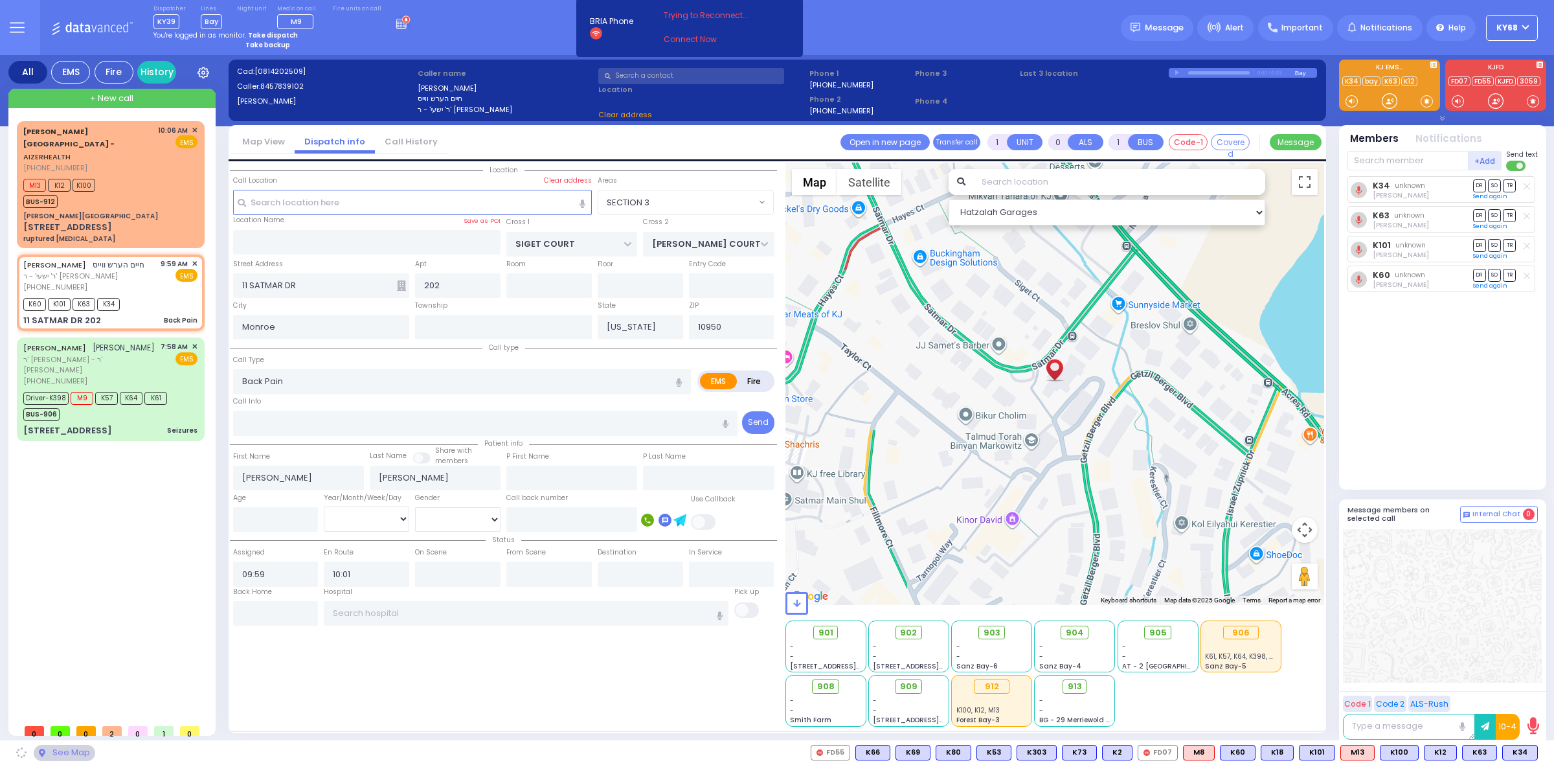
select select "SECTION 3"
select select
radio input "true"
select select
select select "Hatzalah Garages"
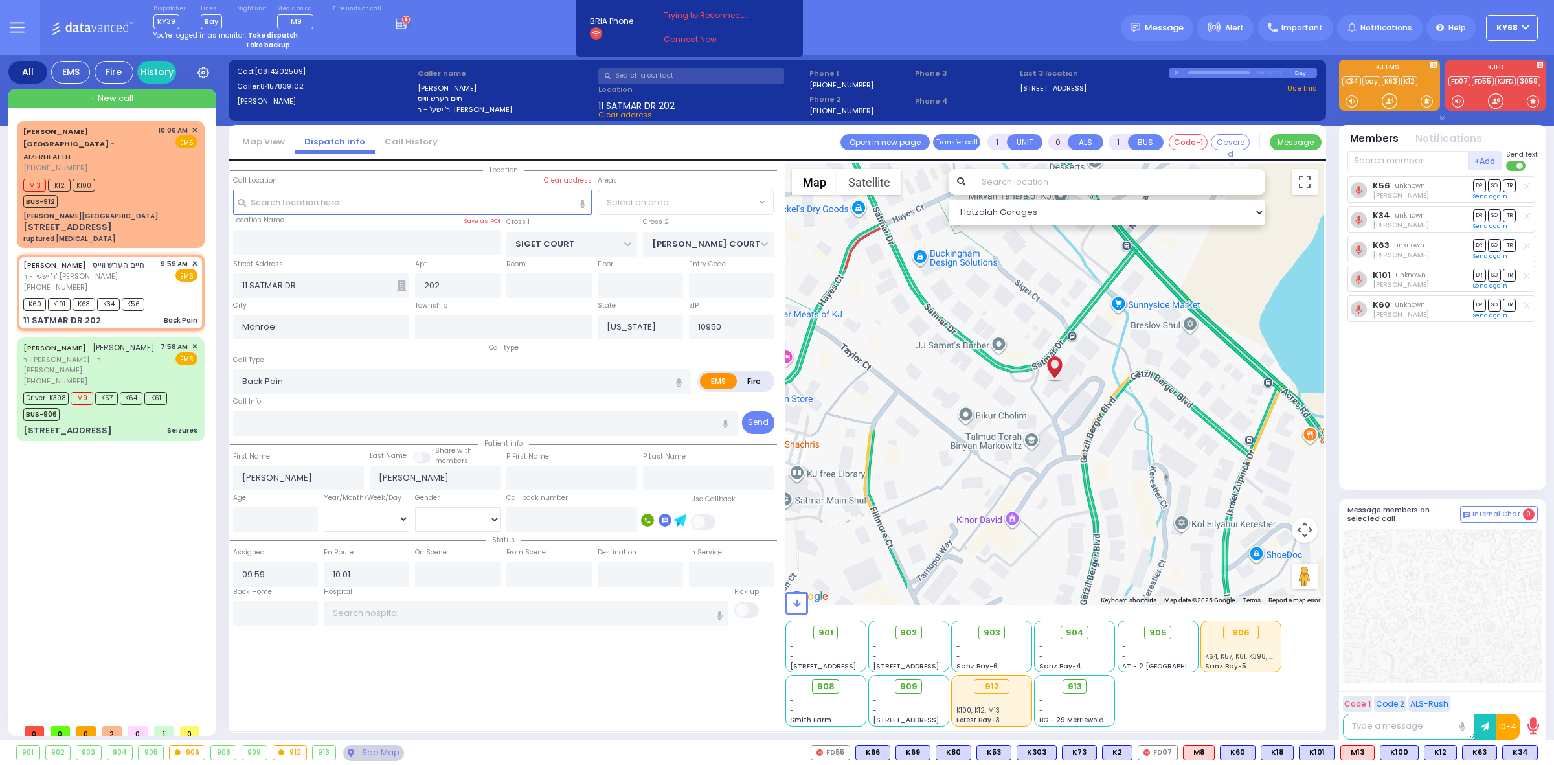
select select "SECTION 3"
select select
radio input "true"
select select
select select "Hatzalah Garages"
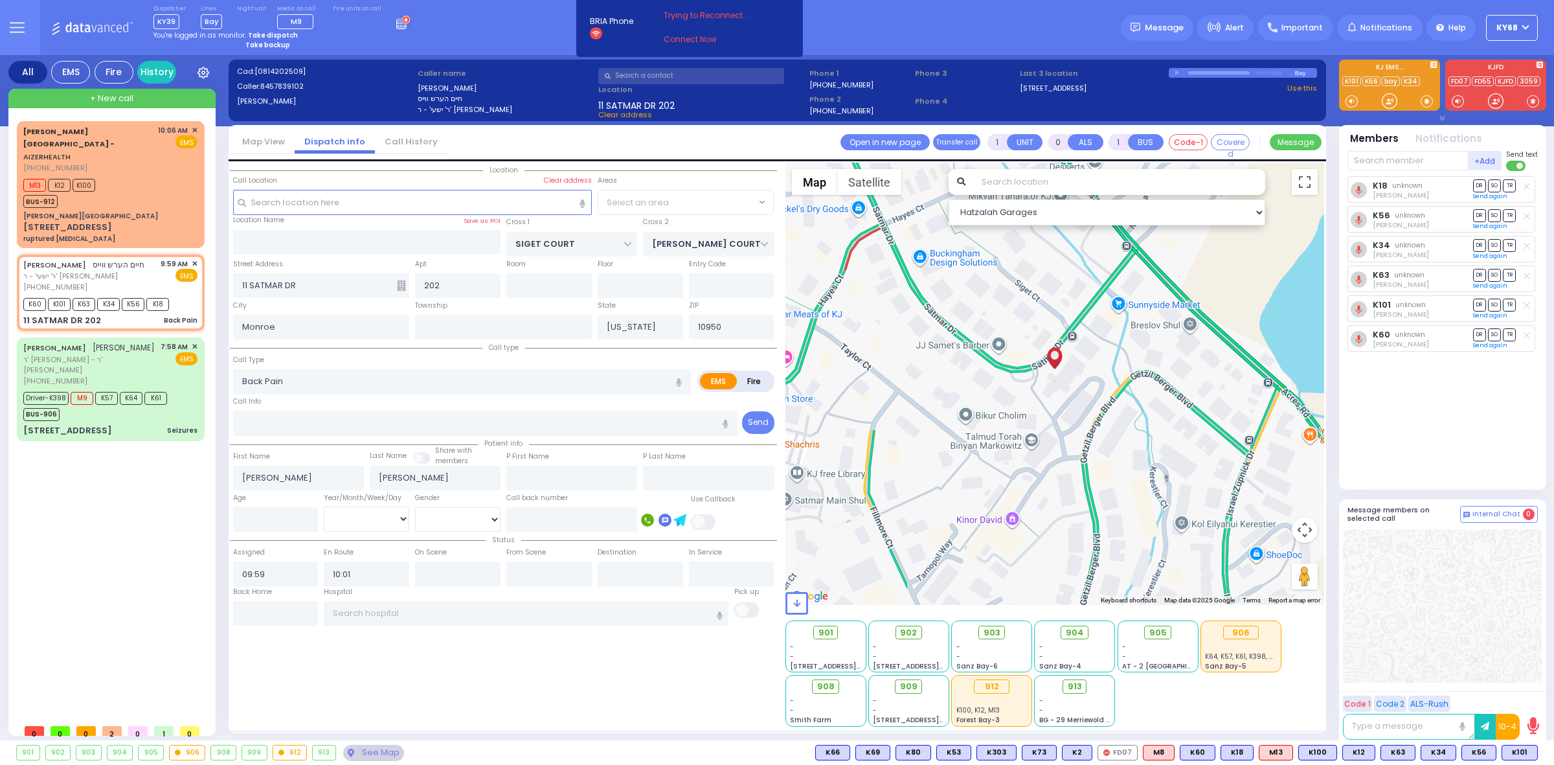
select select "SECTION 3"
select select
radio input "true"
select select
select select "Hatzalah Garages"
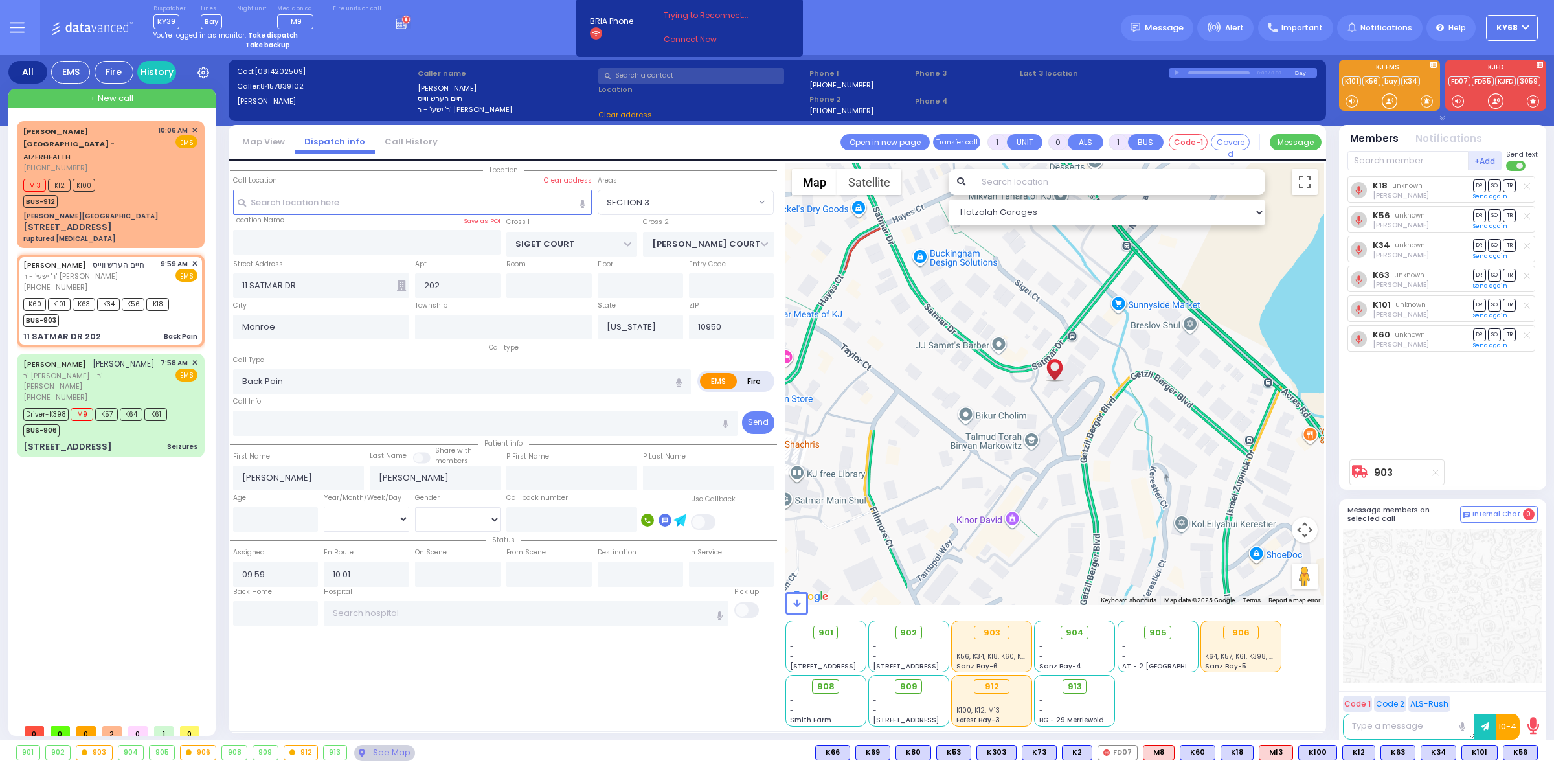
select select "SECTION 3"
select select
radio input "true"
select select
select select "Hatzalah Garages"
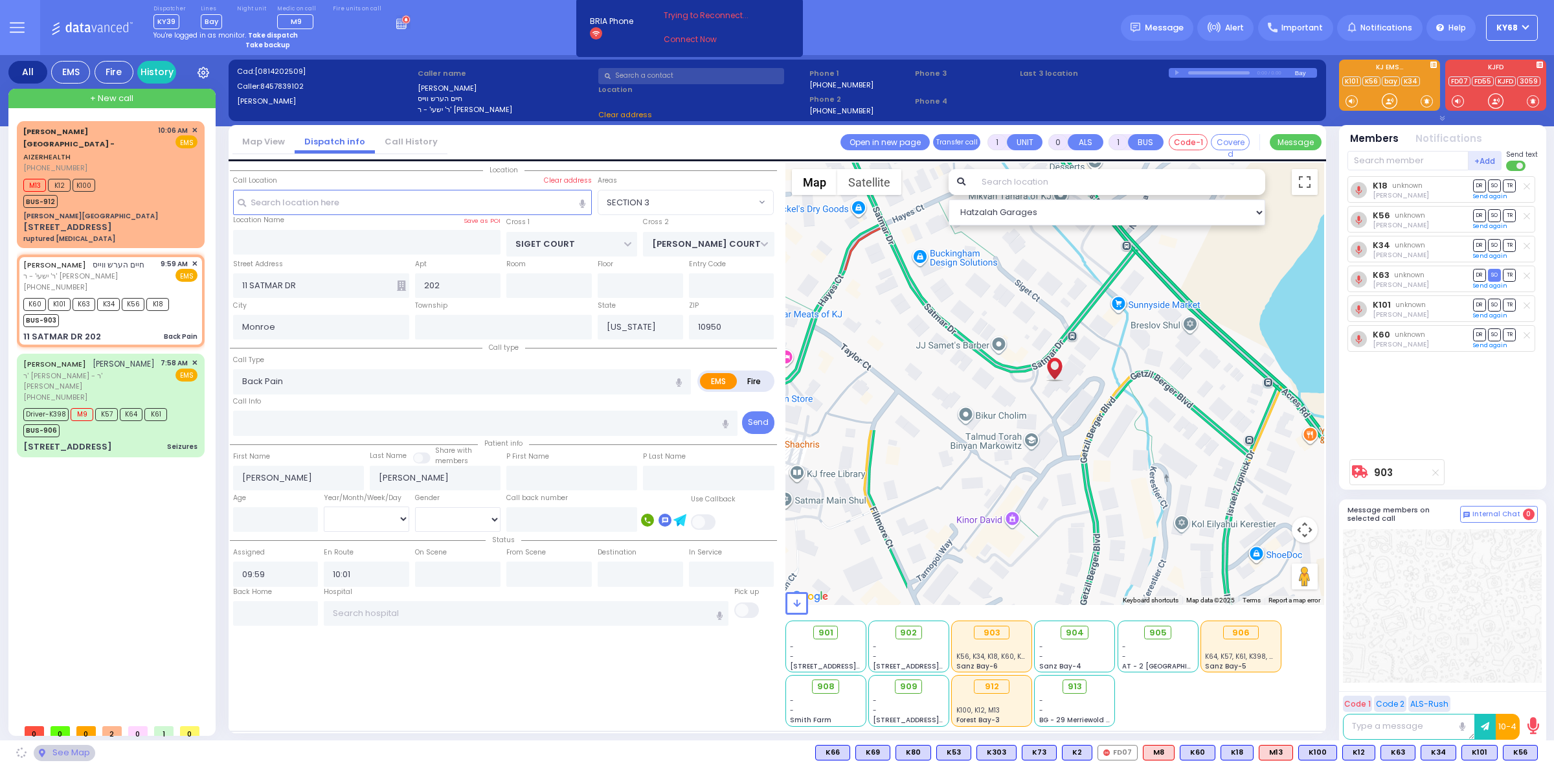
select select "SECTION 3"
select select
radio input "true"
select select
select select "Hatzalah Garages"
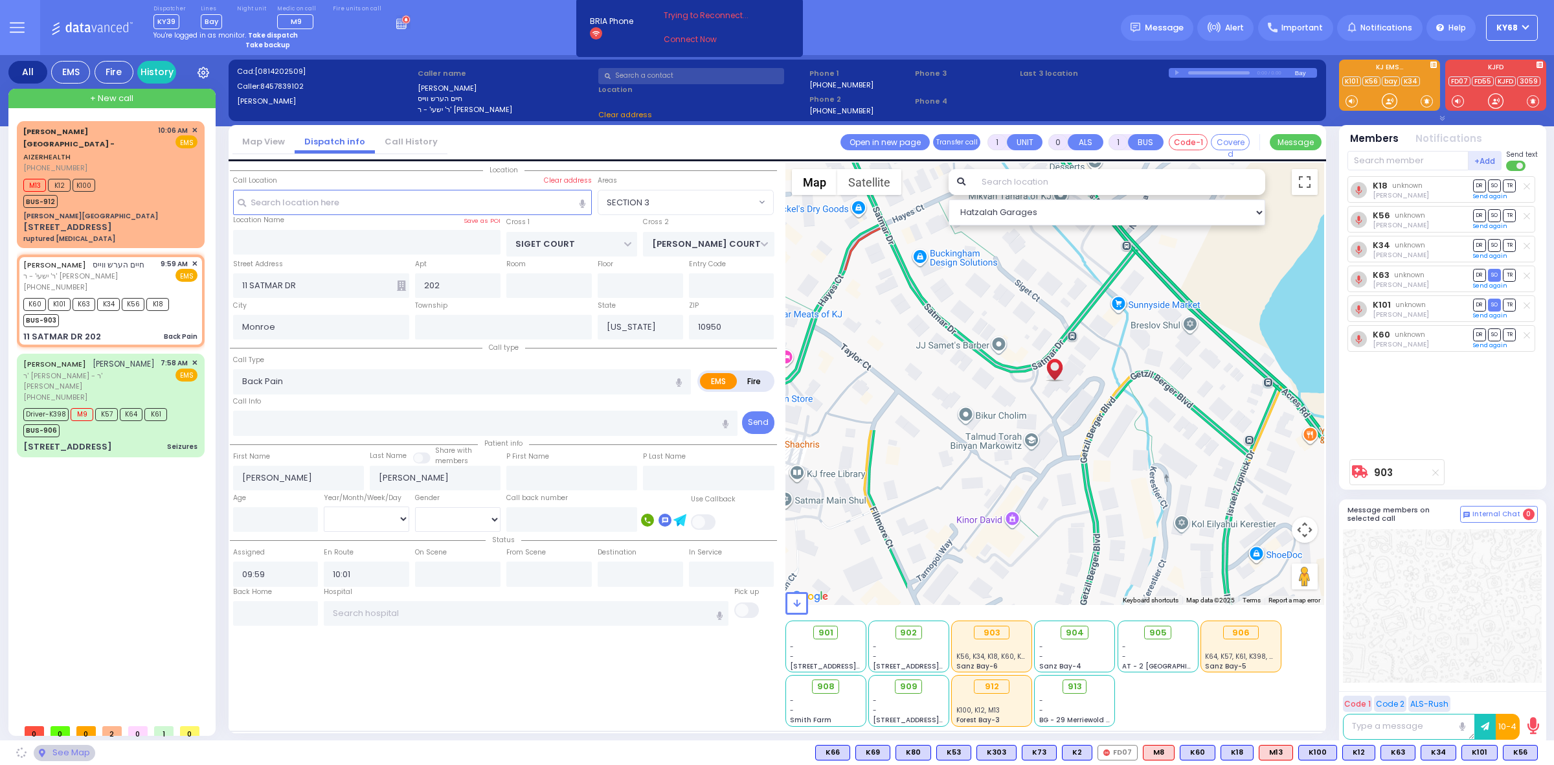
select select "SECTION 3"
select select
radio input "true"
select select
select select "Hatzalah Garages"
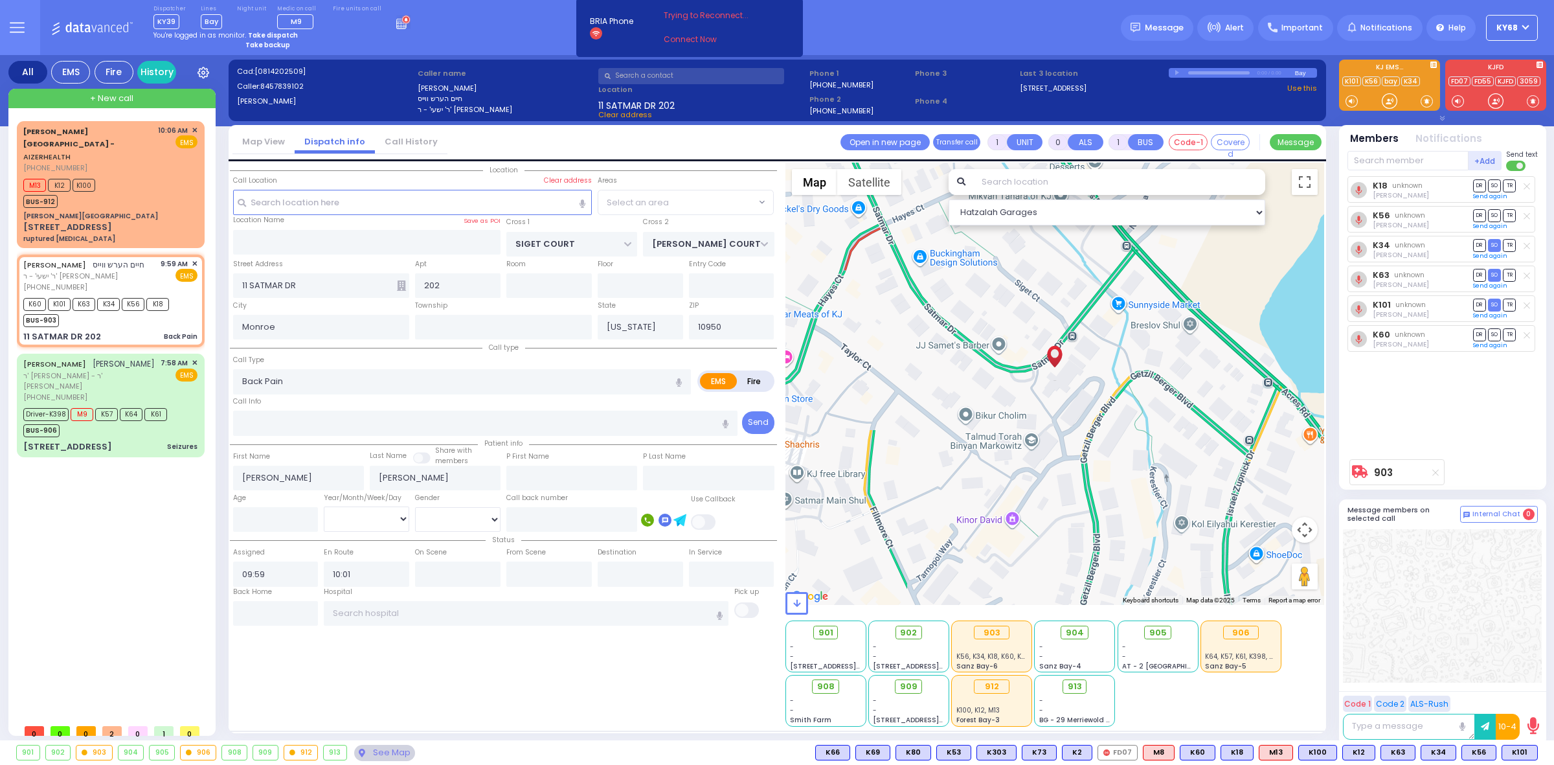
select select "SECTION 3"
select select
radio input "true"
select select
select select "SECTION 3"
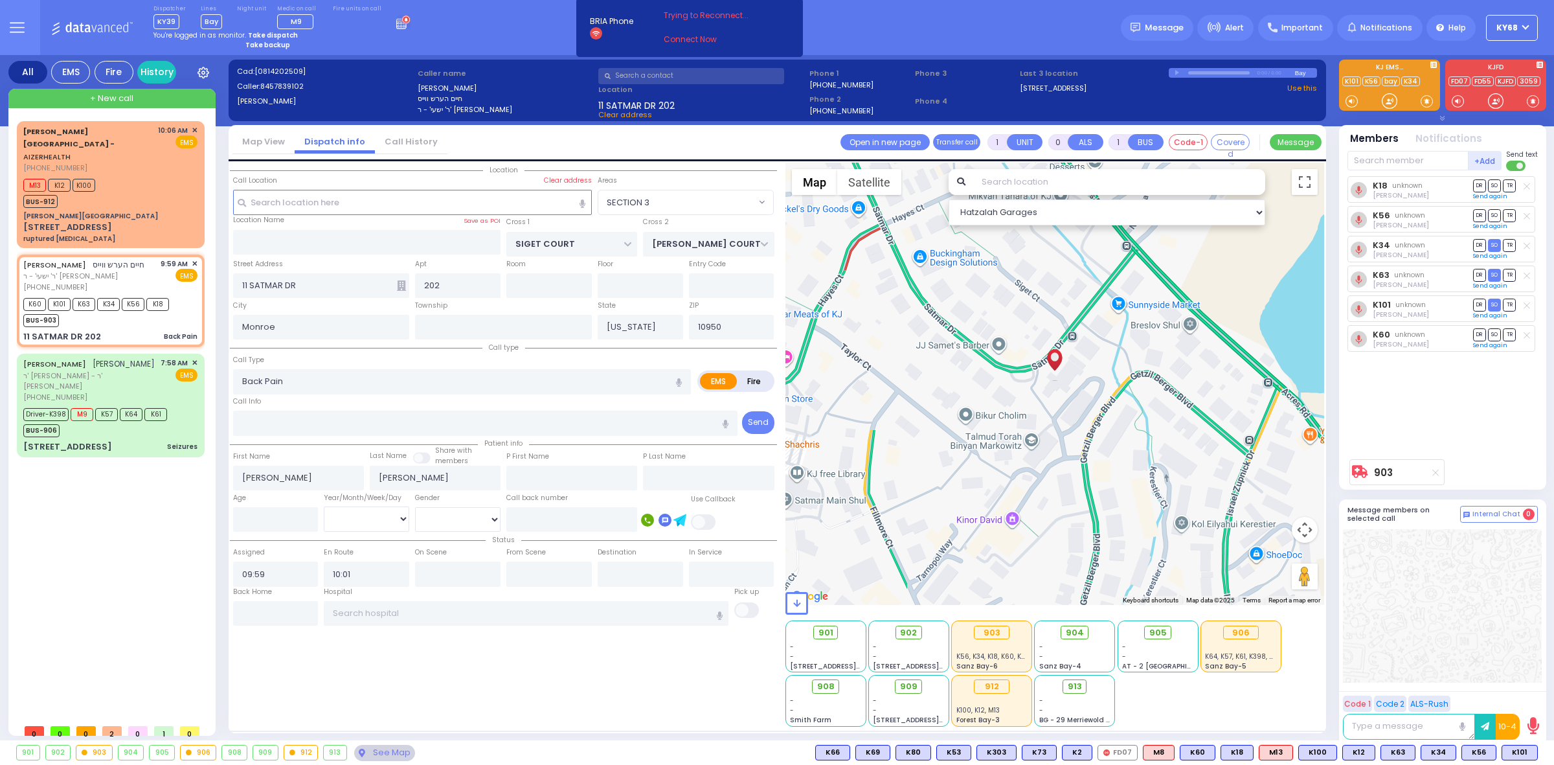
select select "Hatzalah Garages"
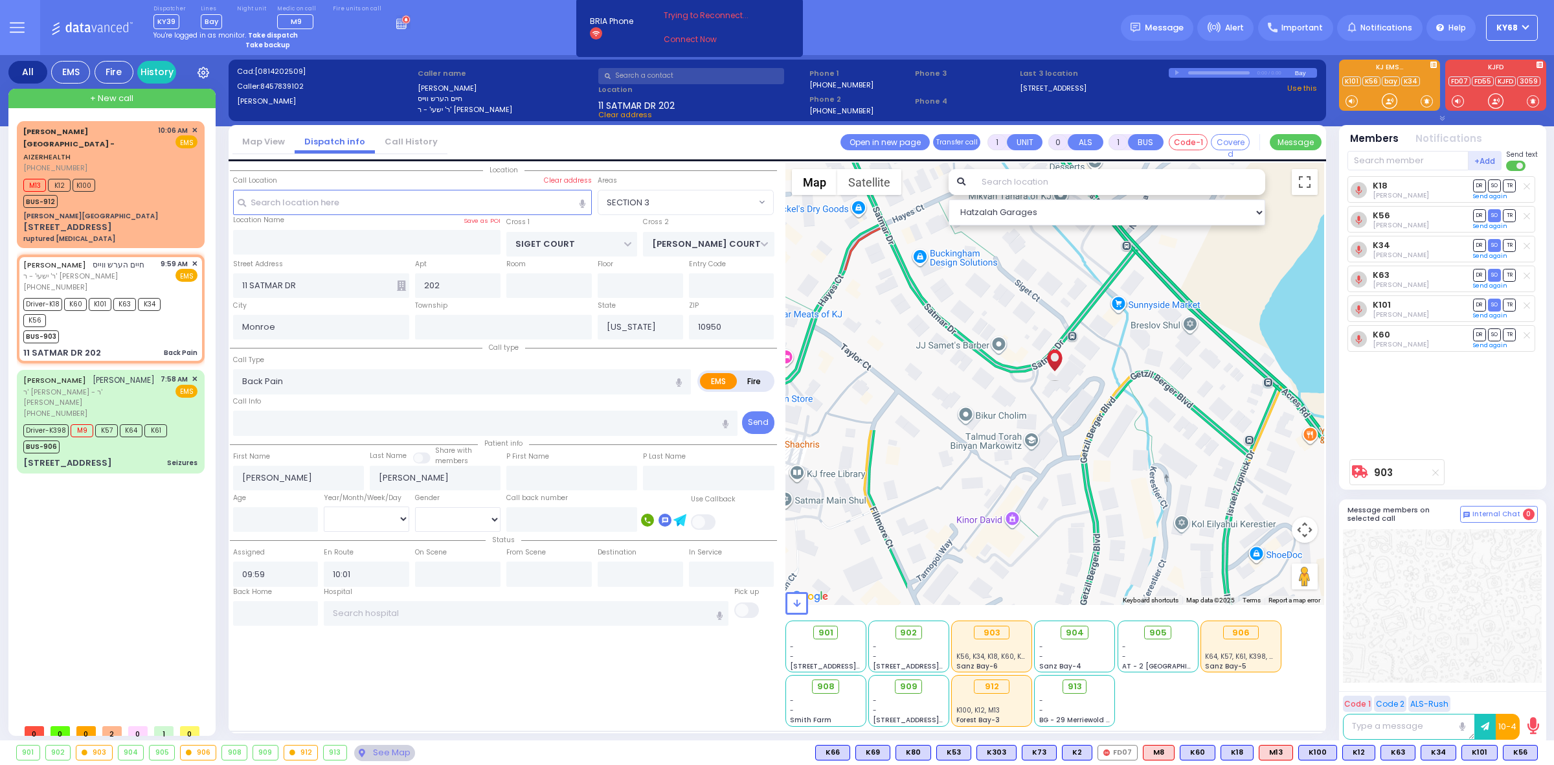
select select
radio input "true"
select select
select select "Hatzalah Garages"
select select "SECTION 3"
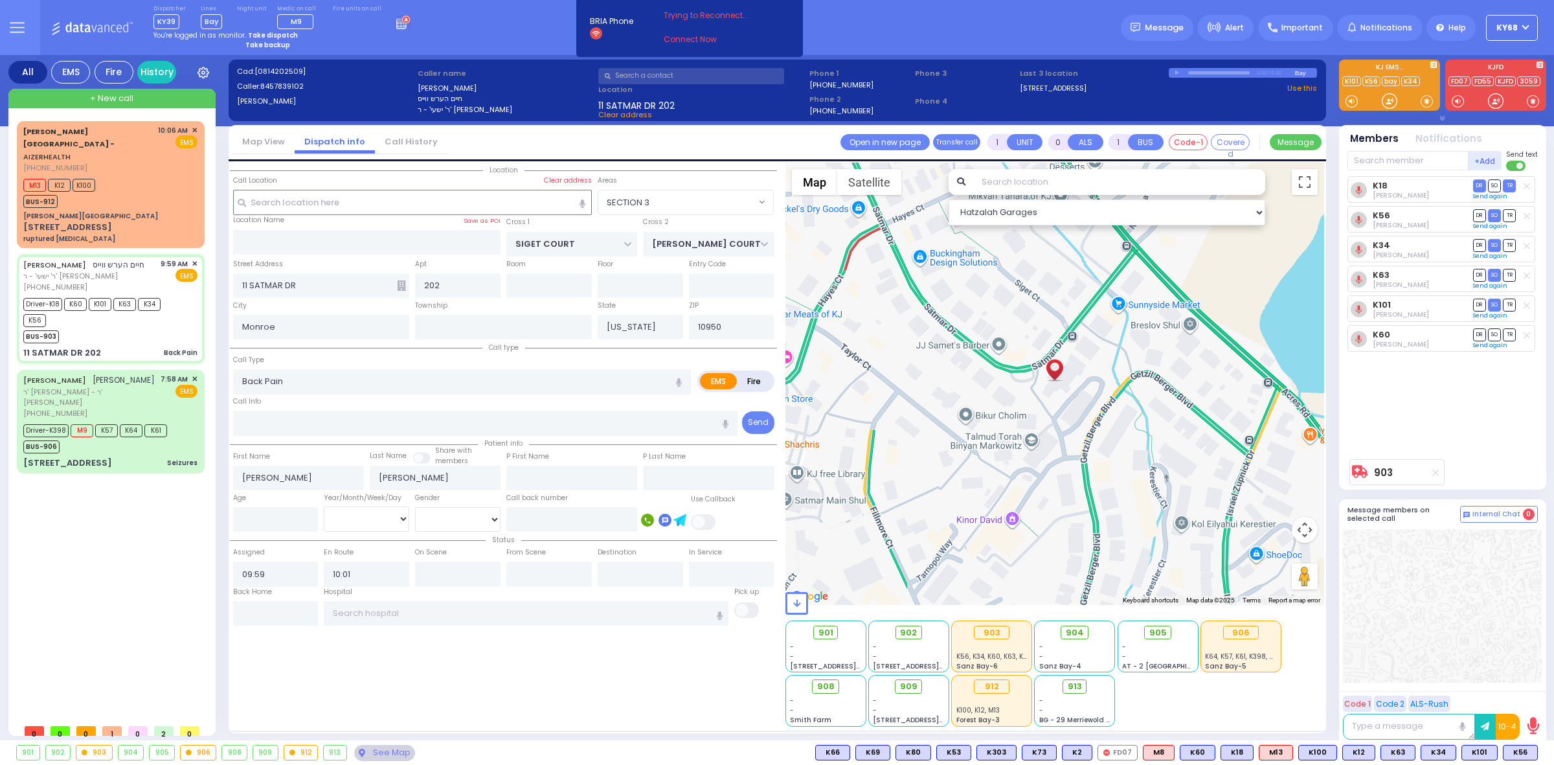
select select
radio input "true"
select select
type input "10:15"
select select "Hatzalah Garages"
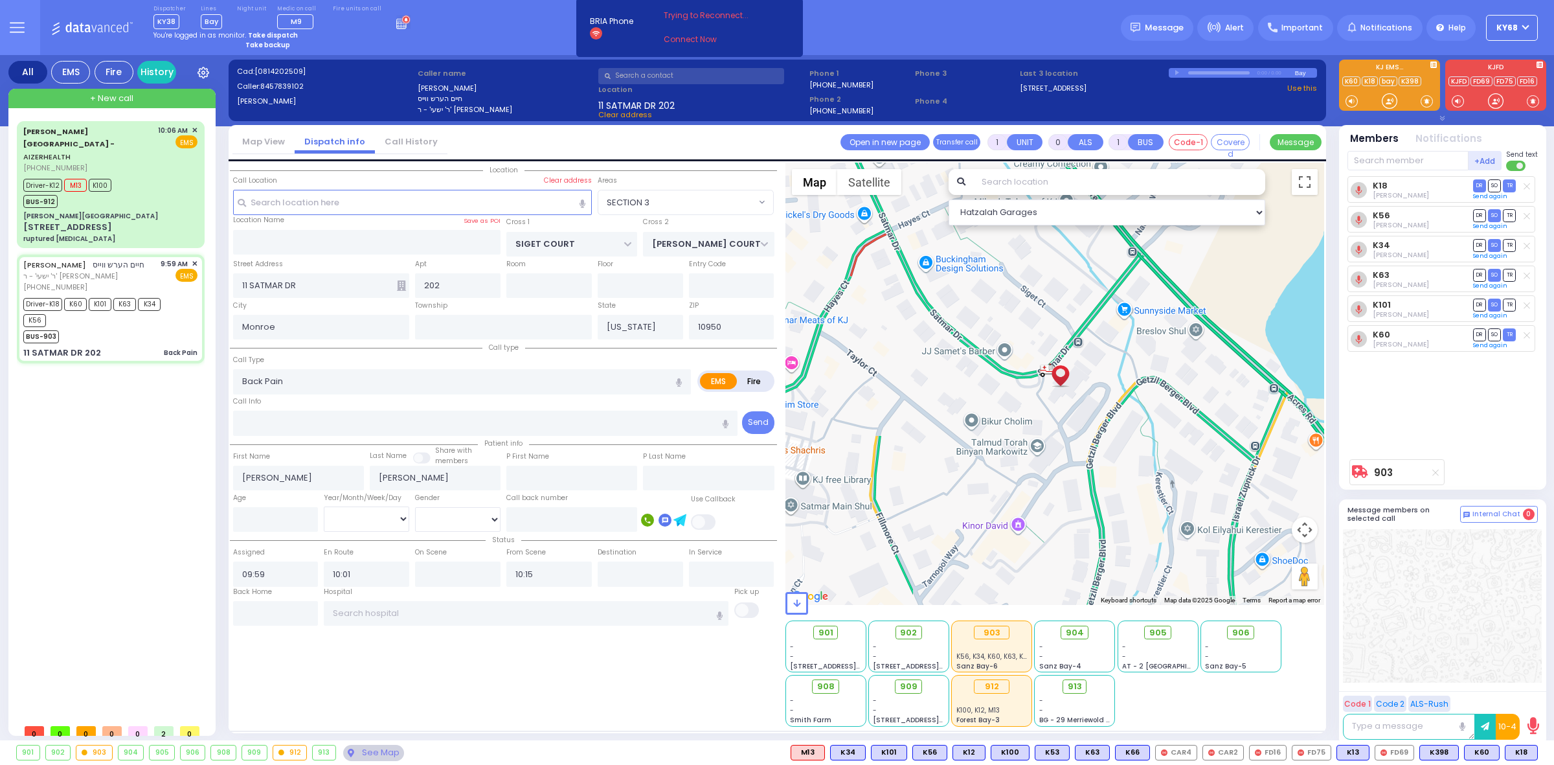
select select "SECTION 3"
select select "Hatzalah Garages"
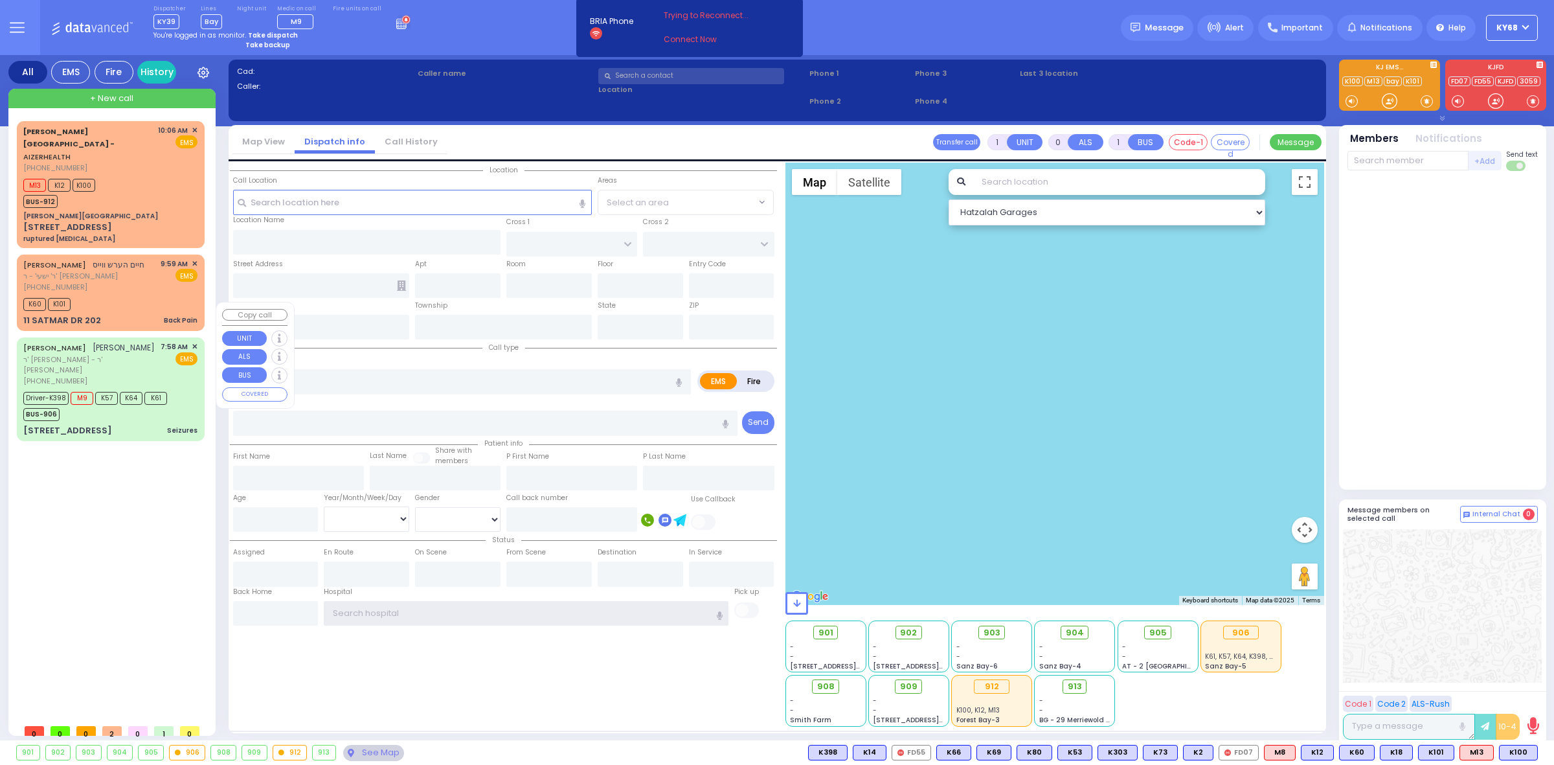
type input "ky68"
click at [119, 405] on div "BUS-906" at bounding box center [95, 413] width 144 height 16
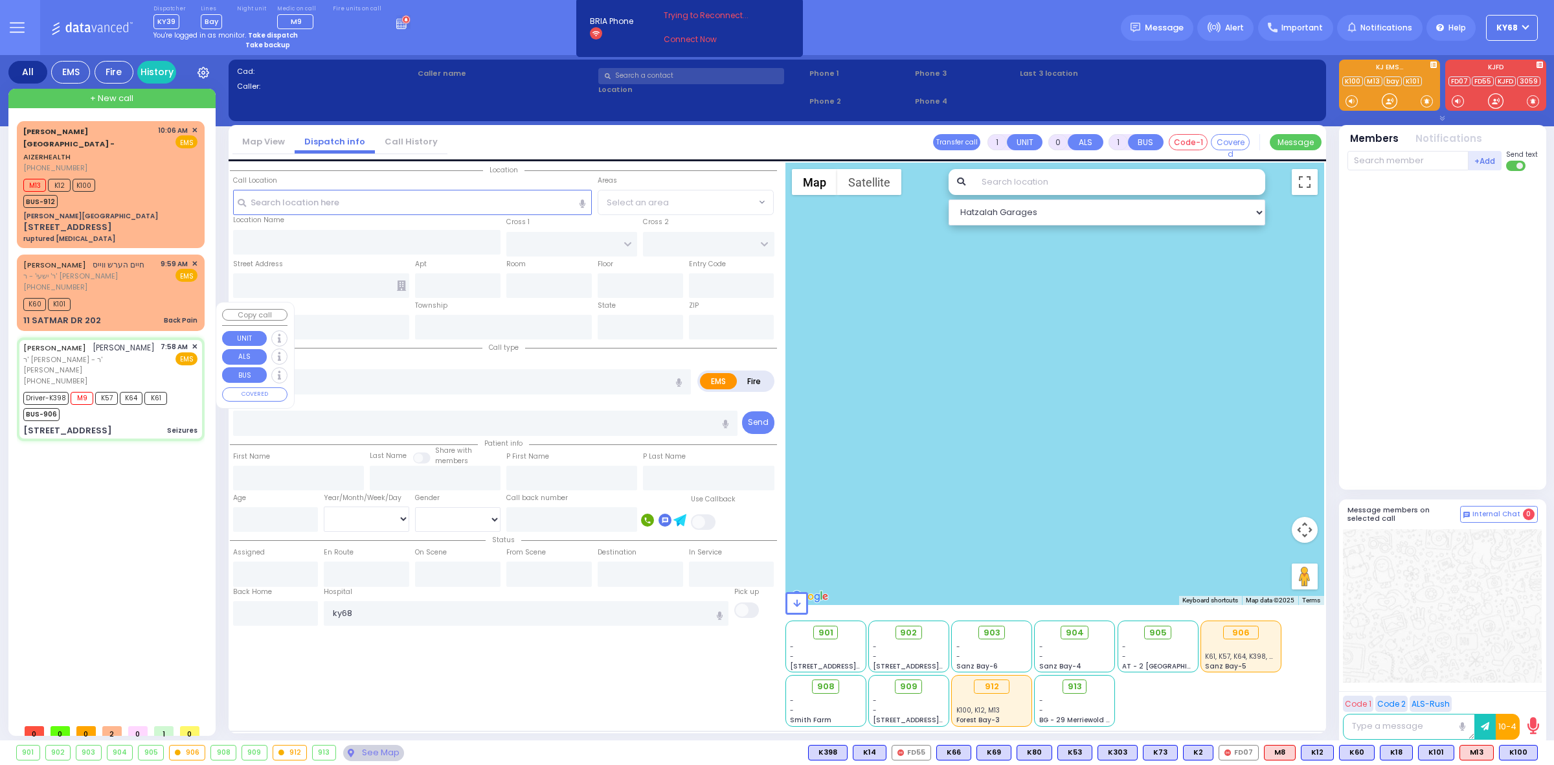
type input "6"
select select
type input "Seizures"
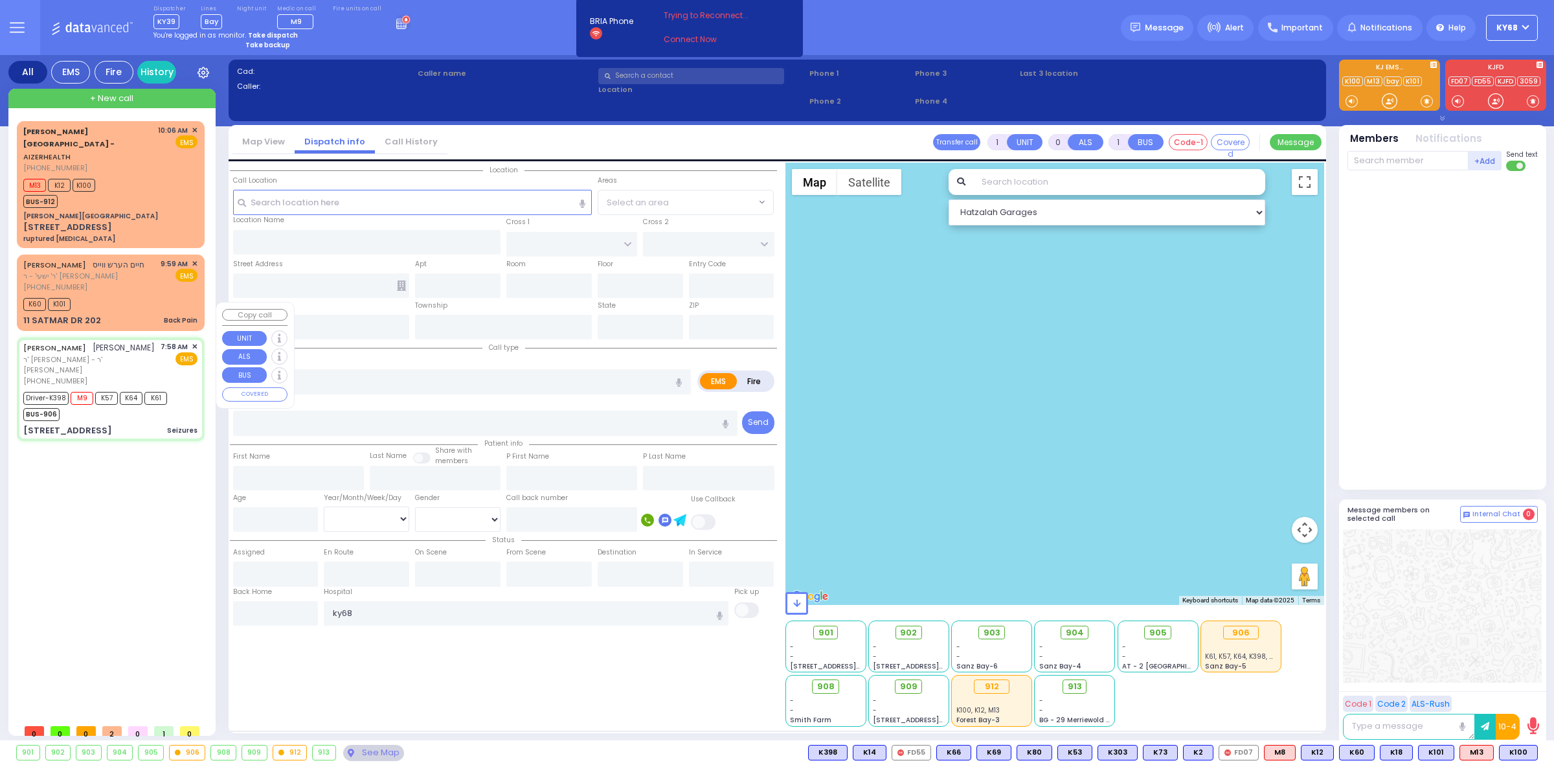
radio input "true"
type input "CHAIM MENACHEM"
type input "AKER"
type input "Mendel"
type input "Aker"
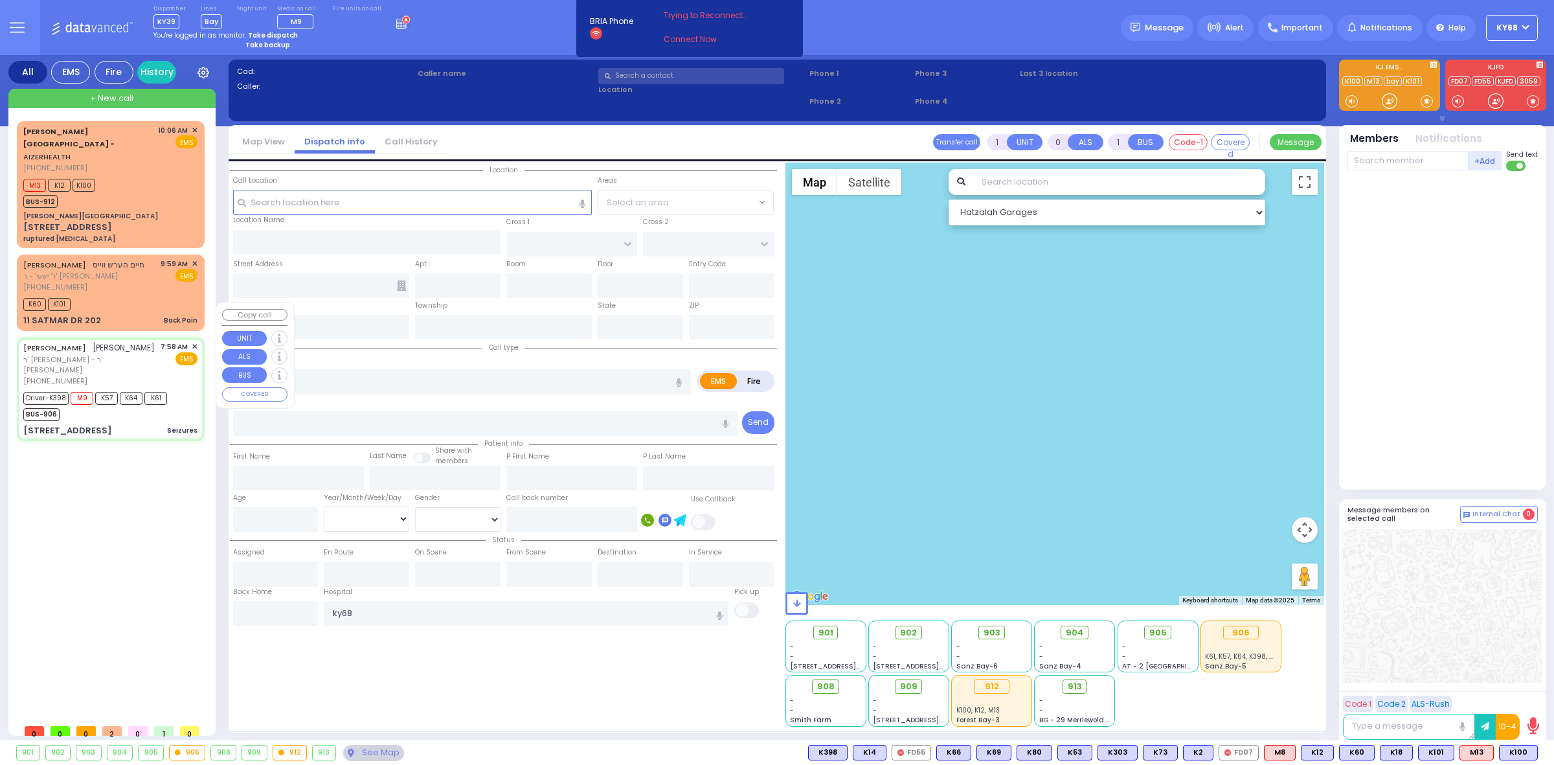
type input "27"
select select "Year"
select select "[DEMOGRAPHIC_DATA]"
type input "07:58"
type input "07:59"
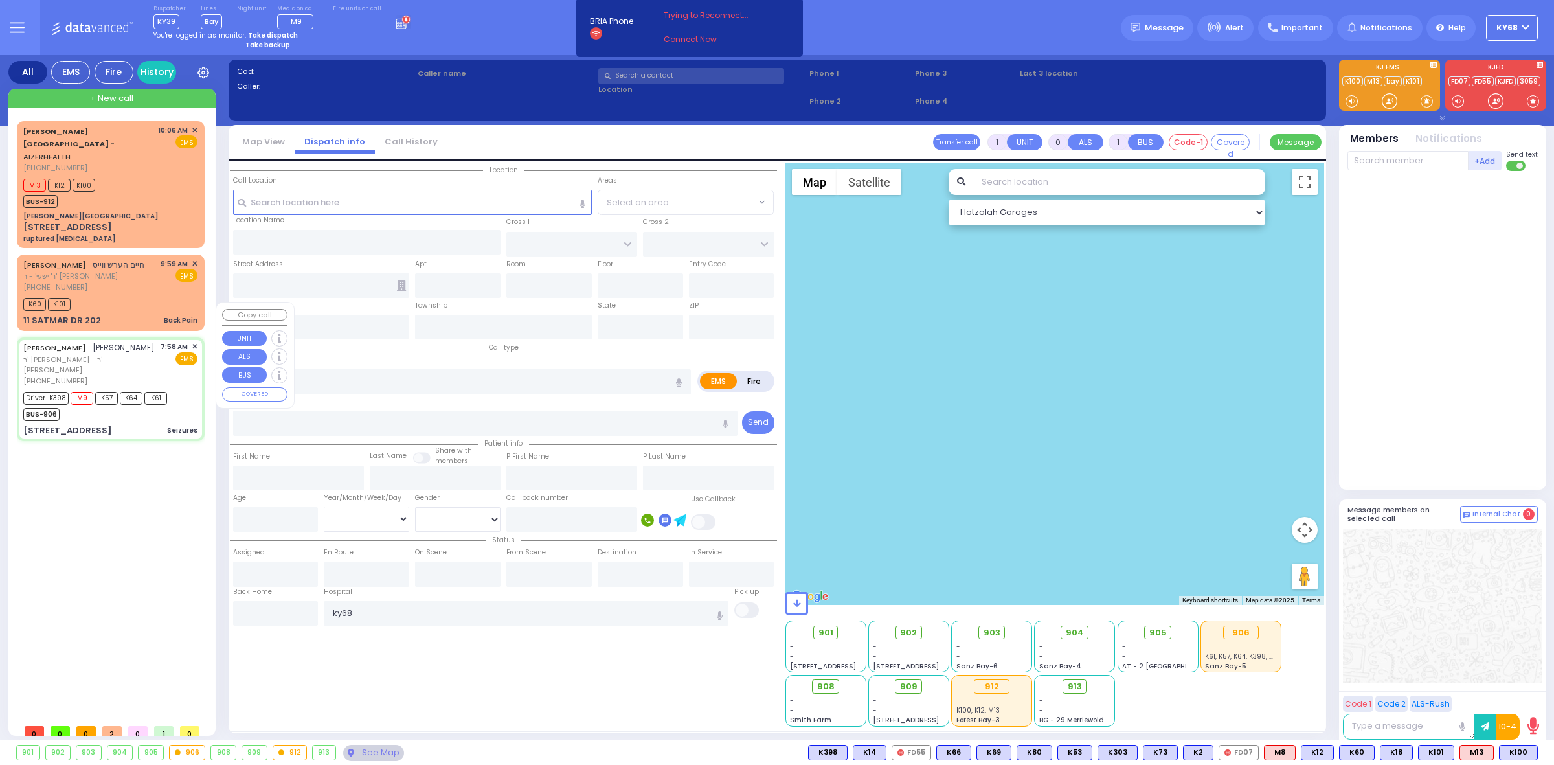
type input "08:03"
type input "08:10"
type input "09:22"
type input "10:30"
type input "New York Presbyterian Hospital- Columbia Campus 622, West 168th Street New York…"
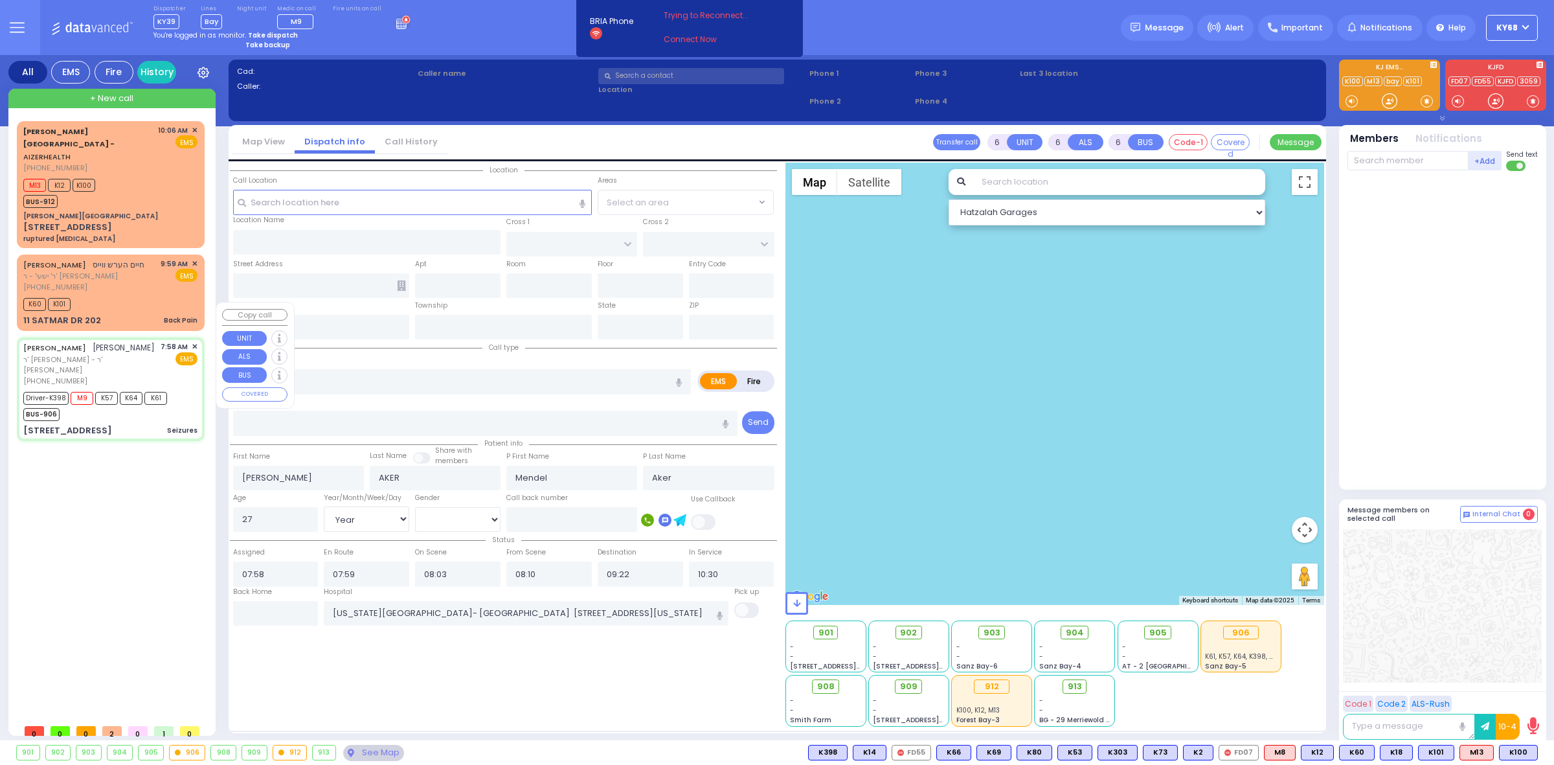
type input "LIZENSK BLVD"
type input "FOREST RD"
type input "4 LIZENSK BLVD"
type input "103"
type input "Monroe"
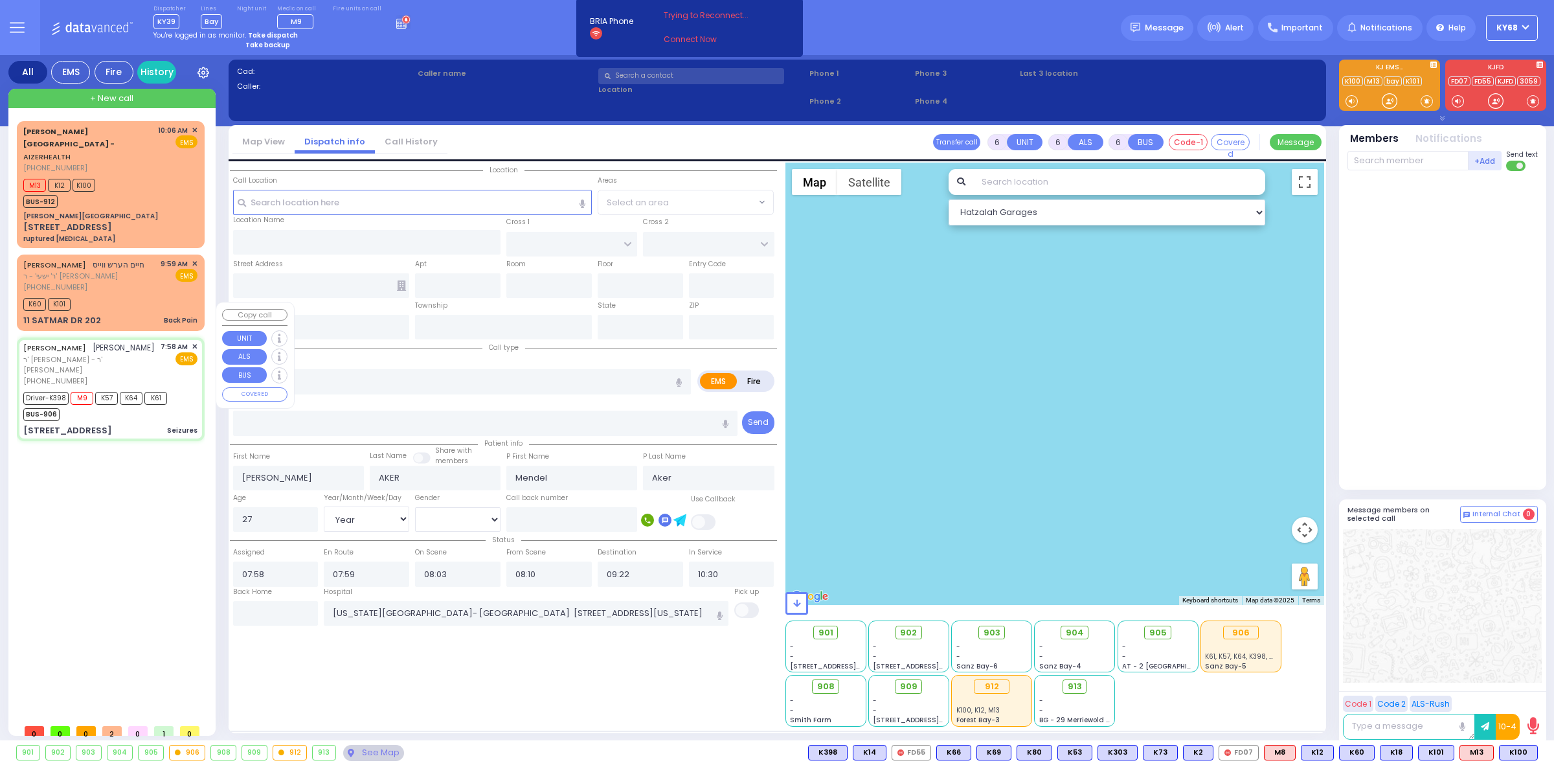
type input "[US_STATE]"
type input "10950"
select select "Hatzalah Garages"
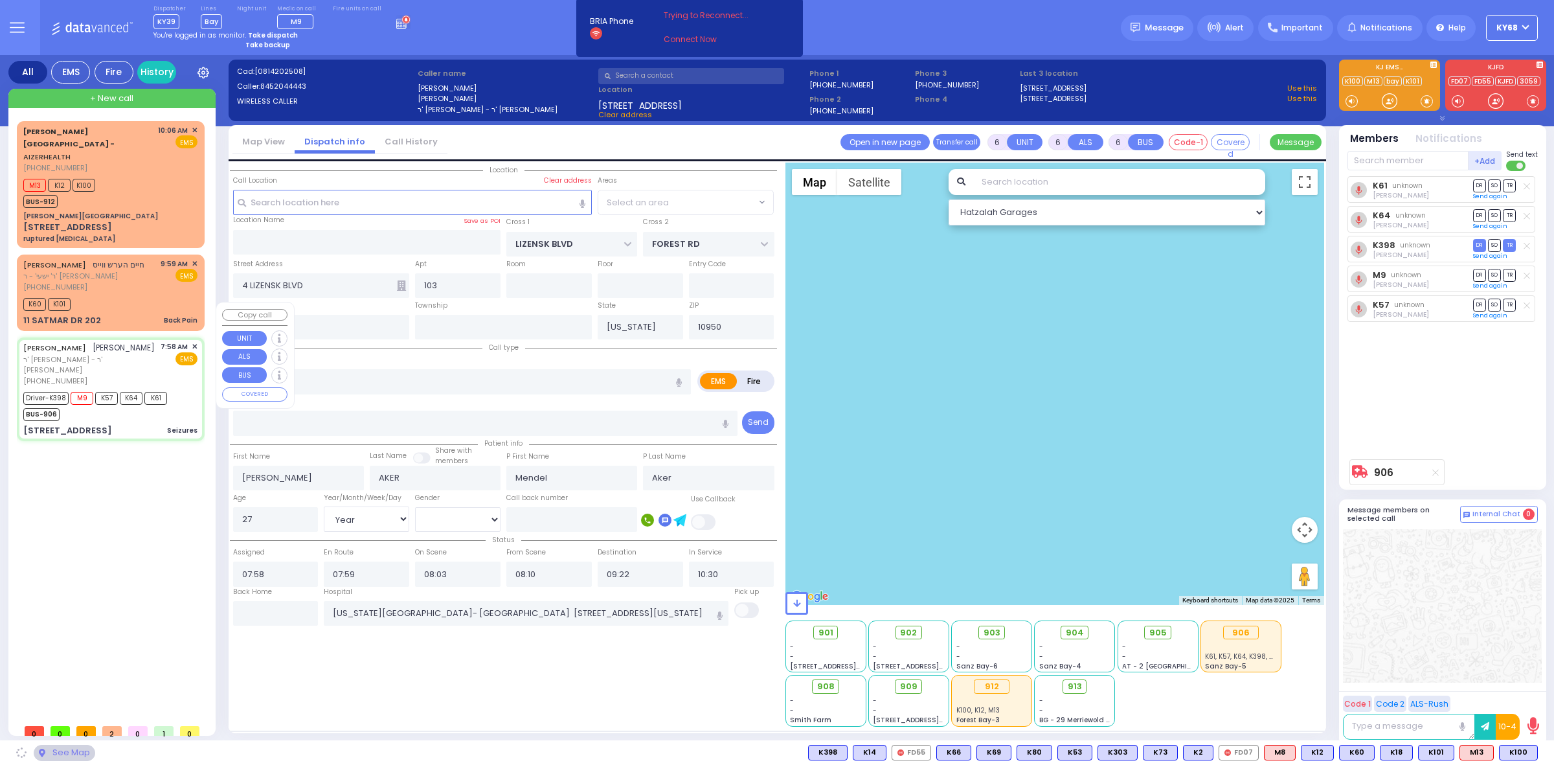
select select "SECTION 2"
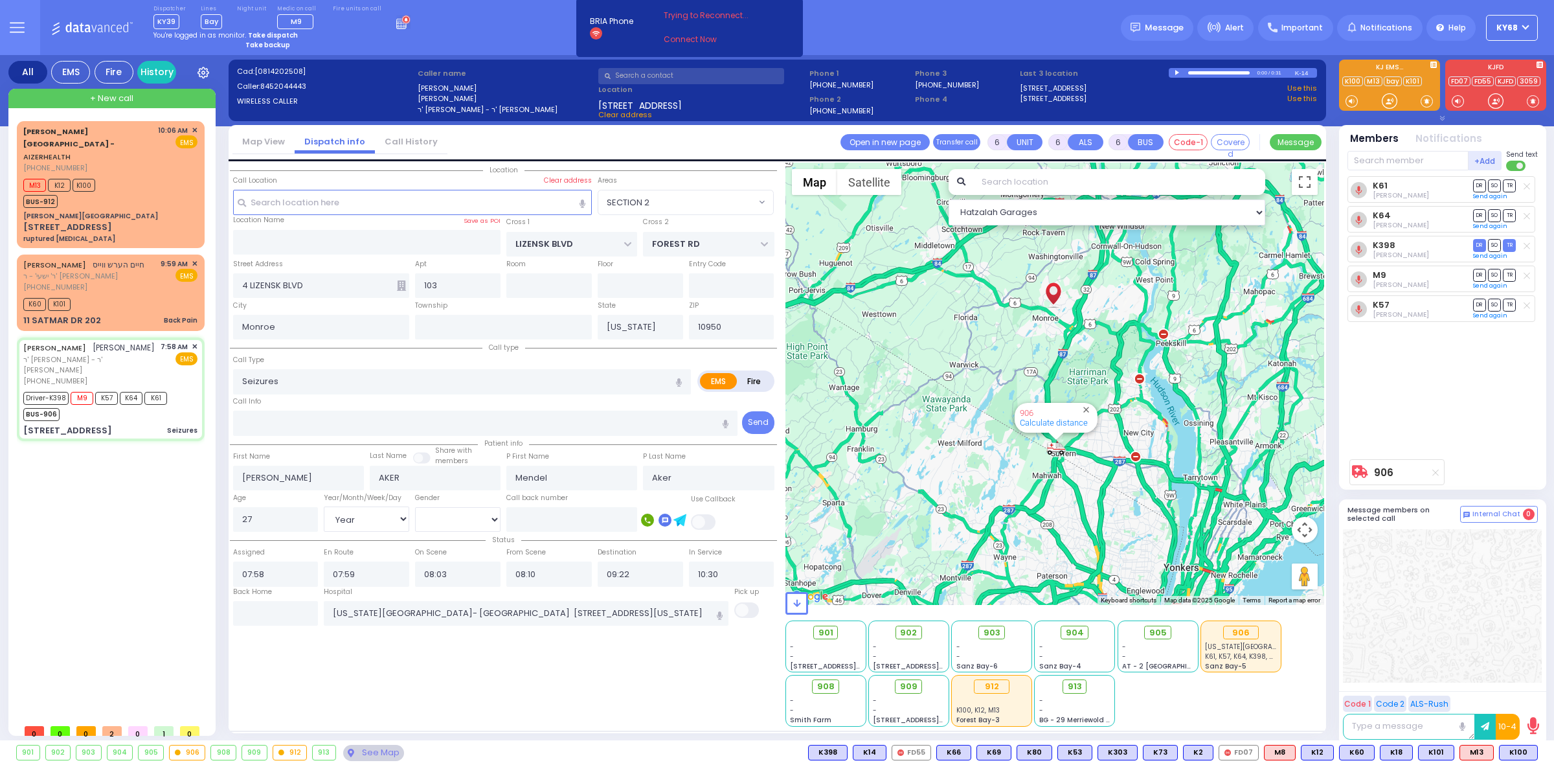
click at [862, 5] on div "Dispatcher KY39 shift has started. Are you ? [GEOGRAPHIC_DATA]" at bounding box center [777, 27] width 1554 height 55
